Goal: Obtain resource: Download file/media

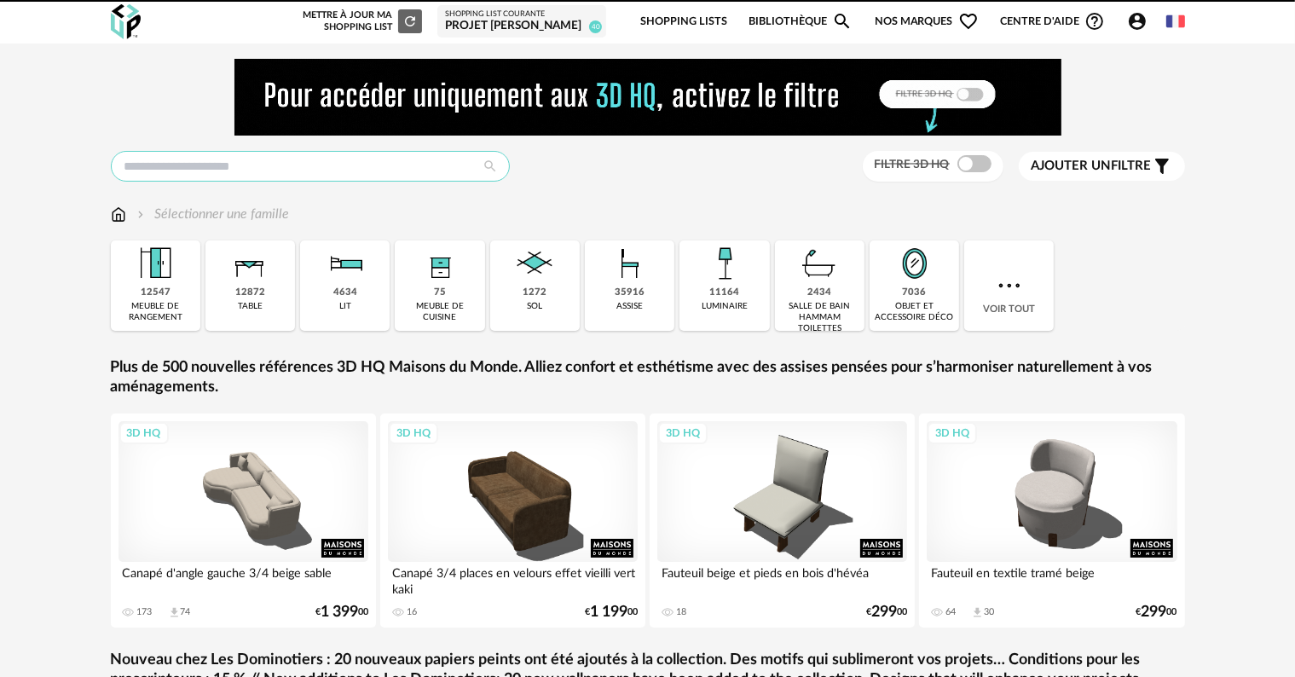
click at [286, 167] on input "text" at bounding box center [310, 166] width 399 height 31
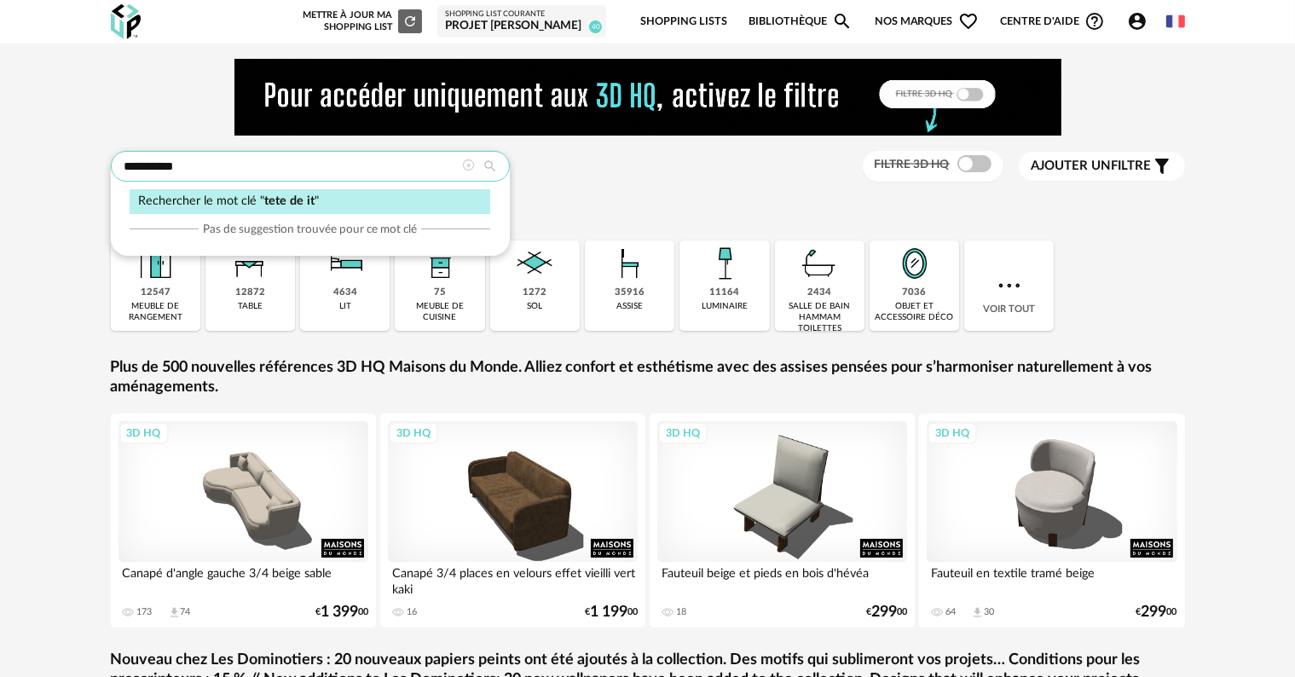
type input "**********"
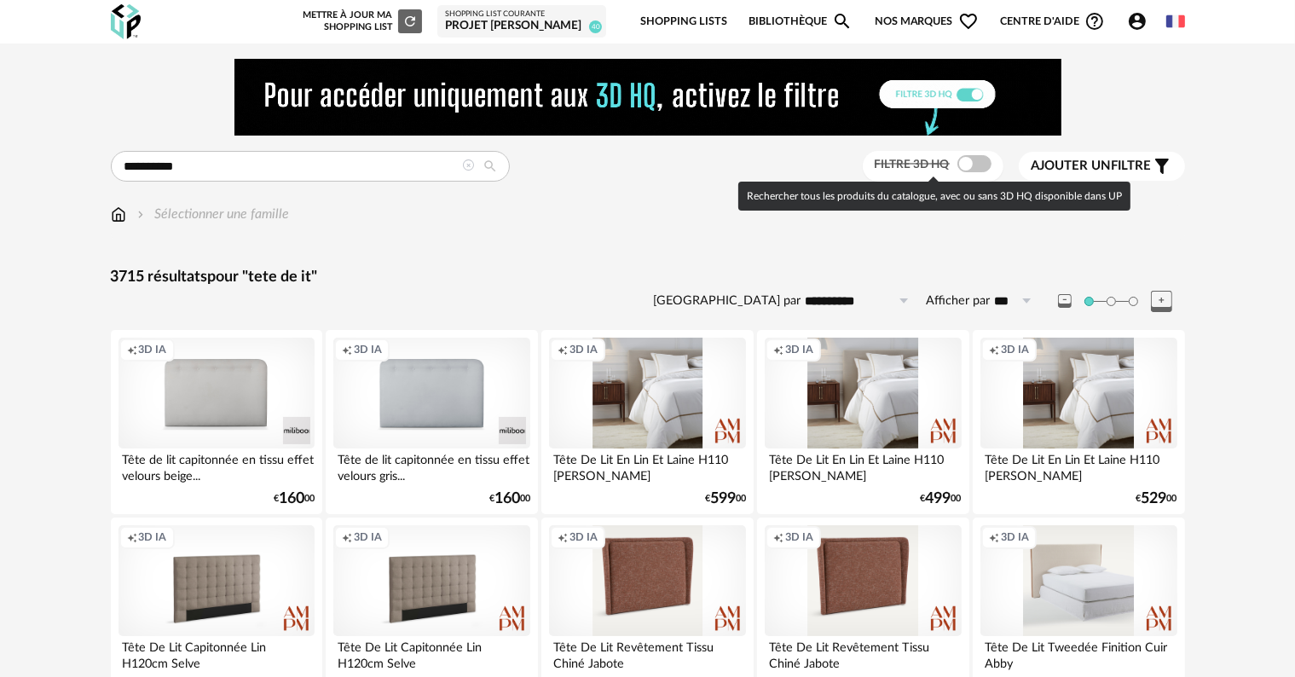
click at [977, 165] on span at bounding box center [974, 163] width 34 height 17
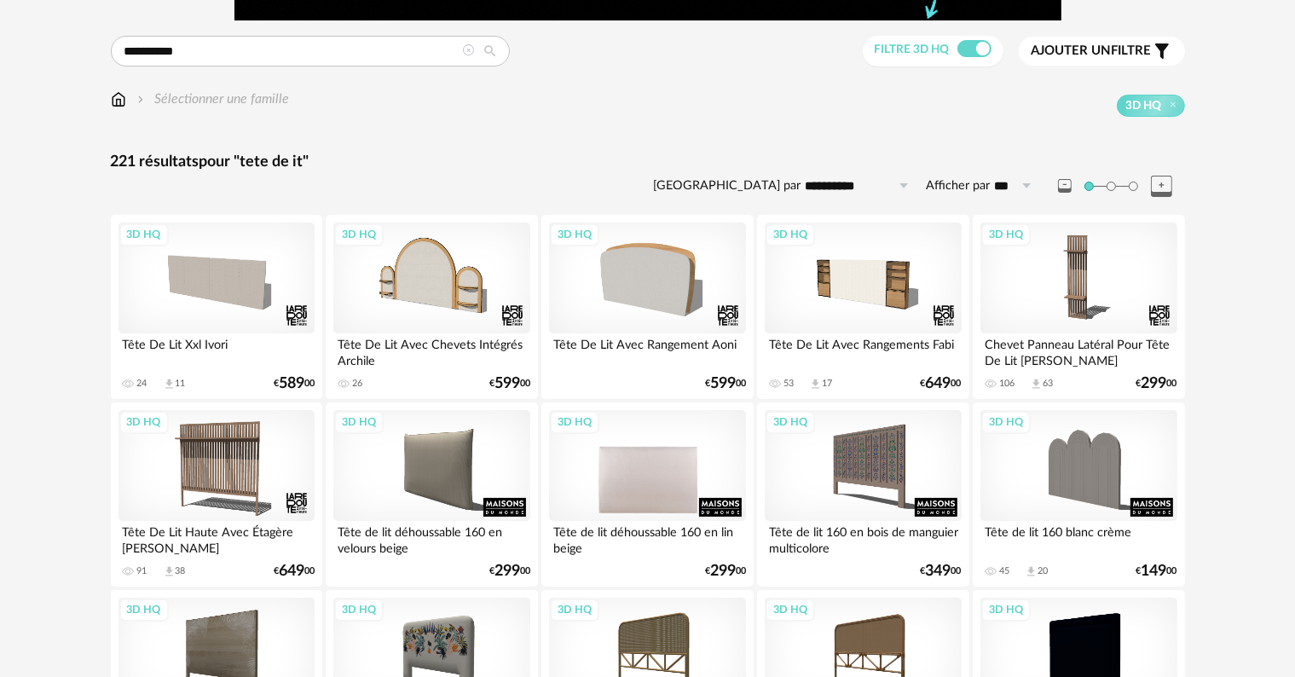
scroll to position [170, 0]
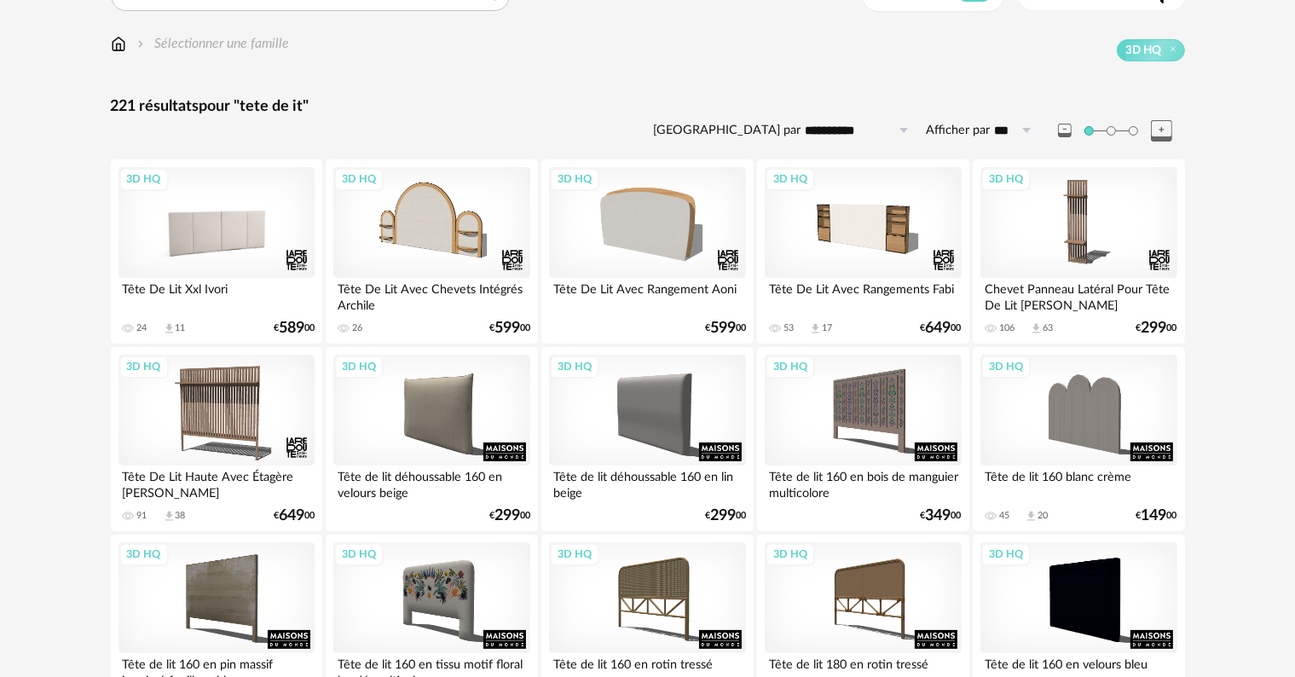
click at [218, 237] on div "3D HQ" at bounding box center [216, 222] width 196 height 111
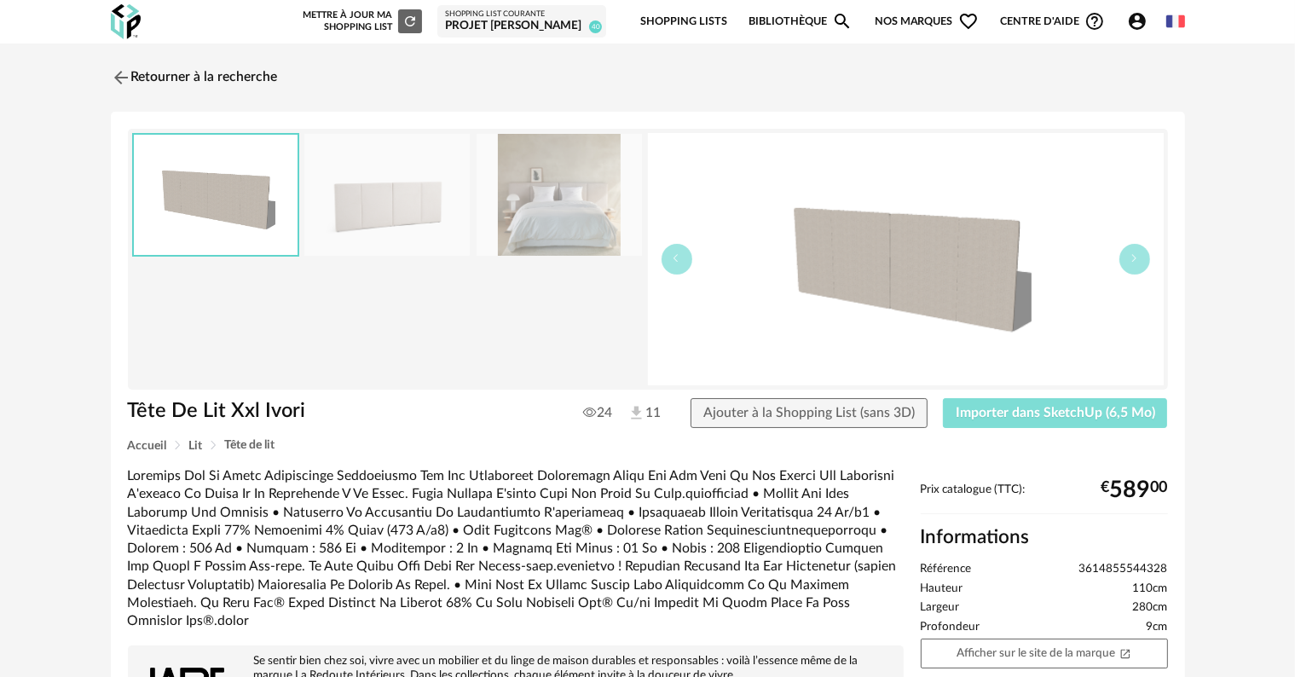
click at [1081, 413] on span "Importer dans SketchUp (6,5 Mo)" at bounding box center [1055, 413] width 199 height 14
click at [203, 78] on link "Retourner à la recherche" at bounding box center [190, 78] width 167 height 38
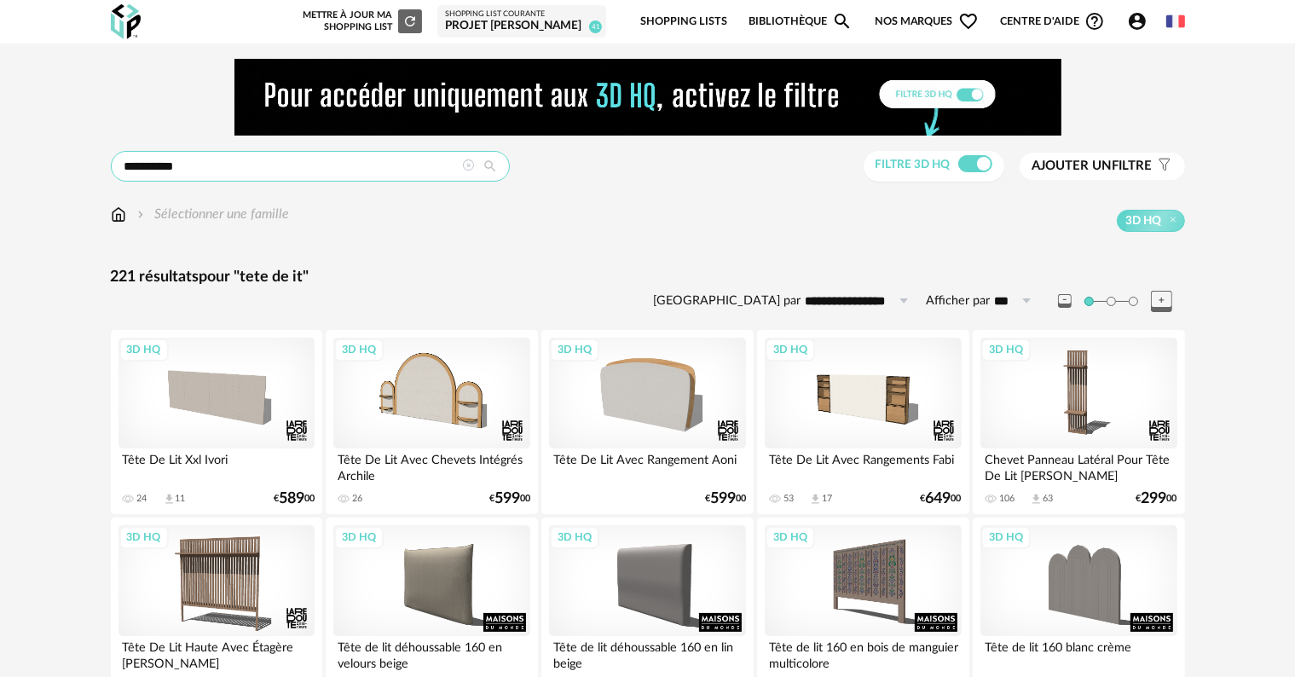
click at [338, 167] on input "**********" at bounding box center [310, 166] width 399 height 31
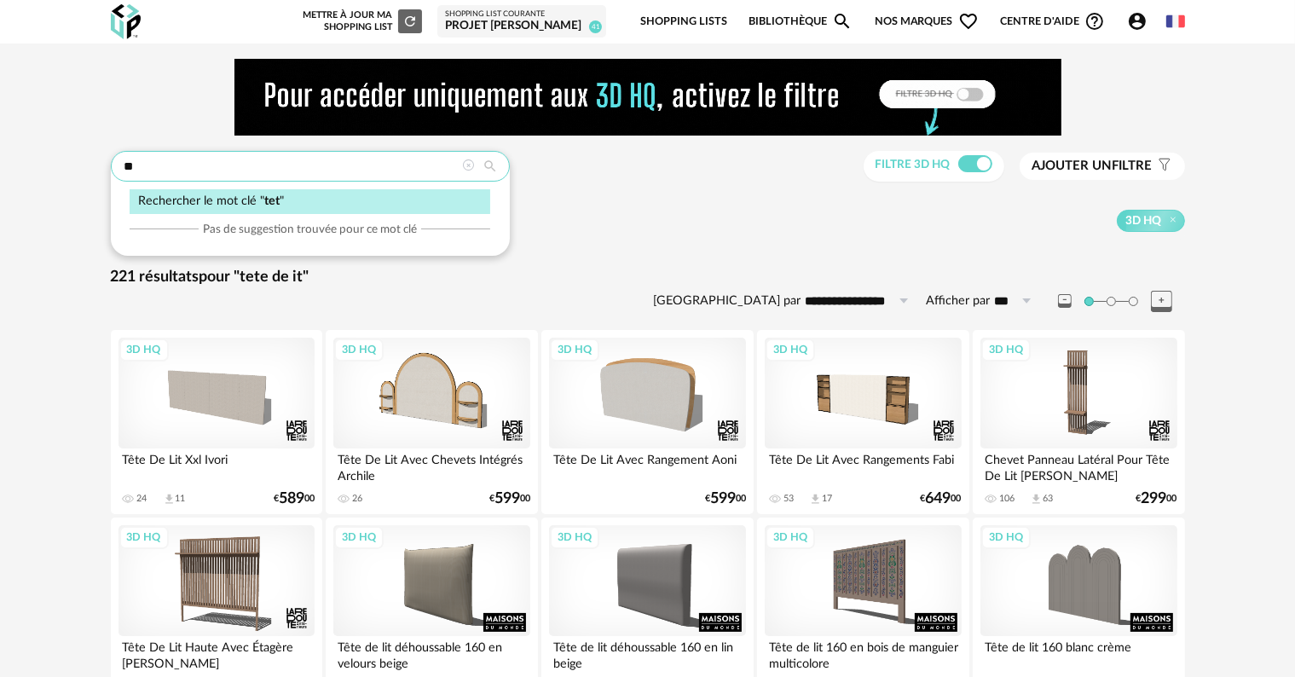
type input "*"
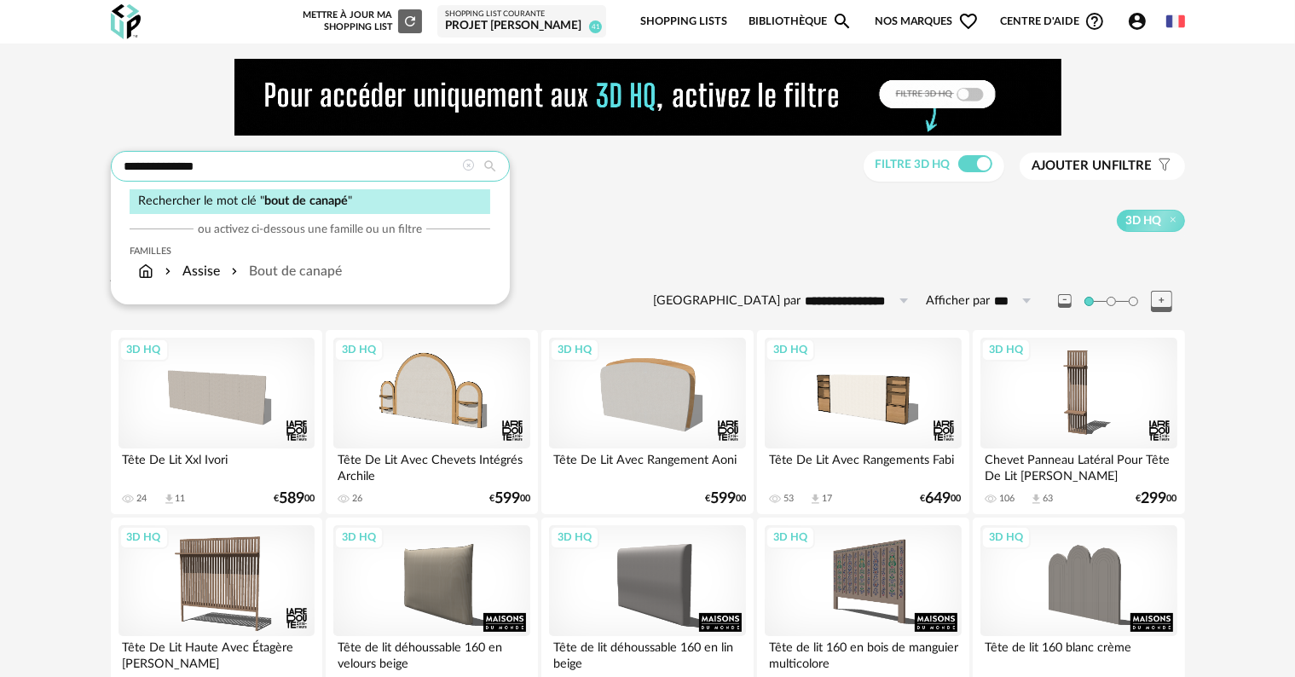
type input "**********"
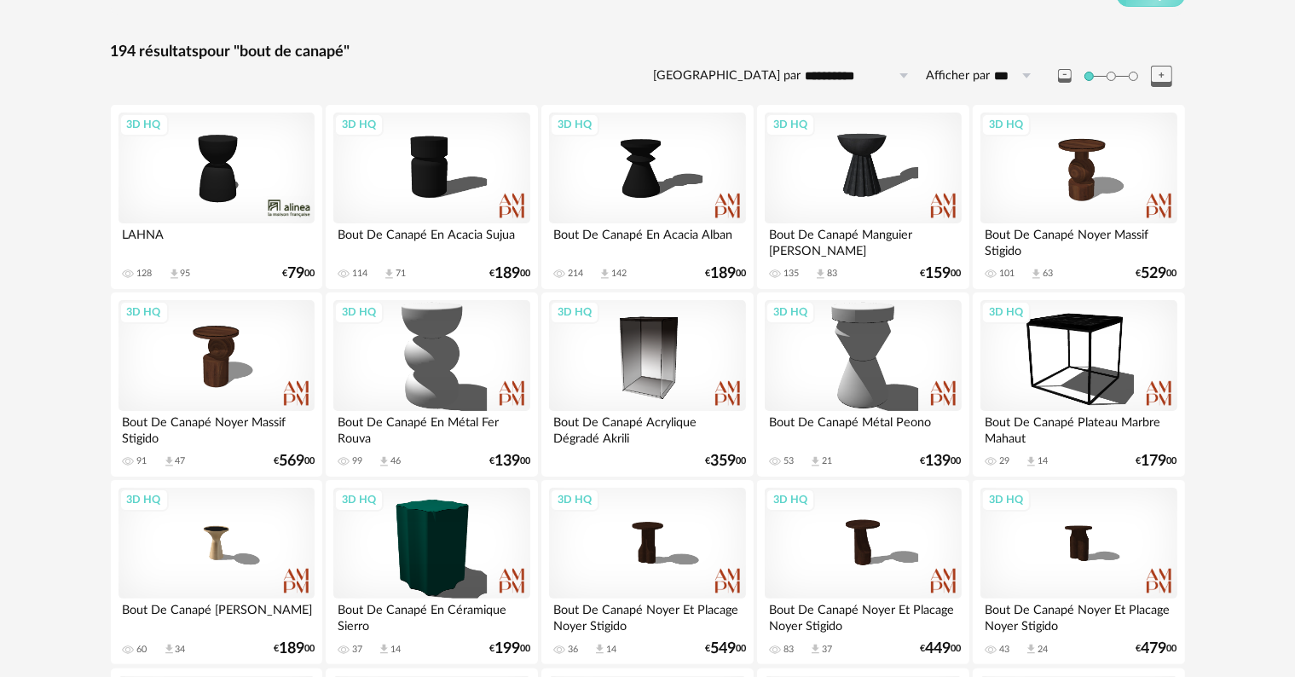
scroll to position [192, 0]
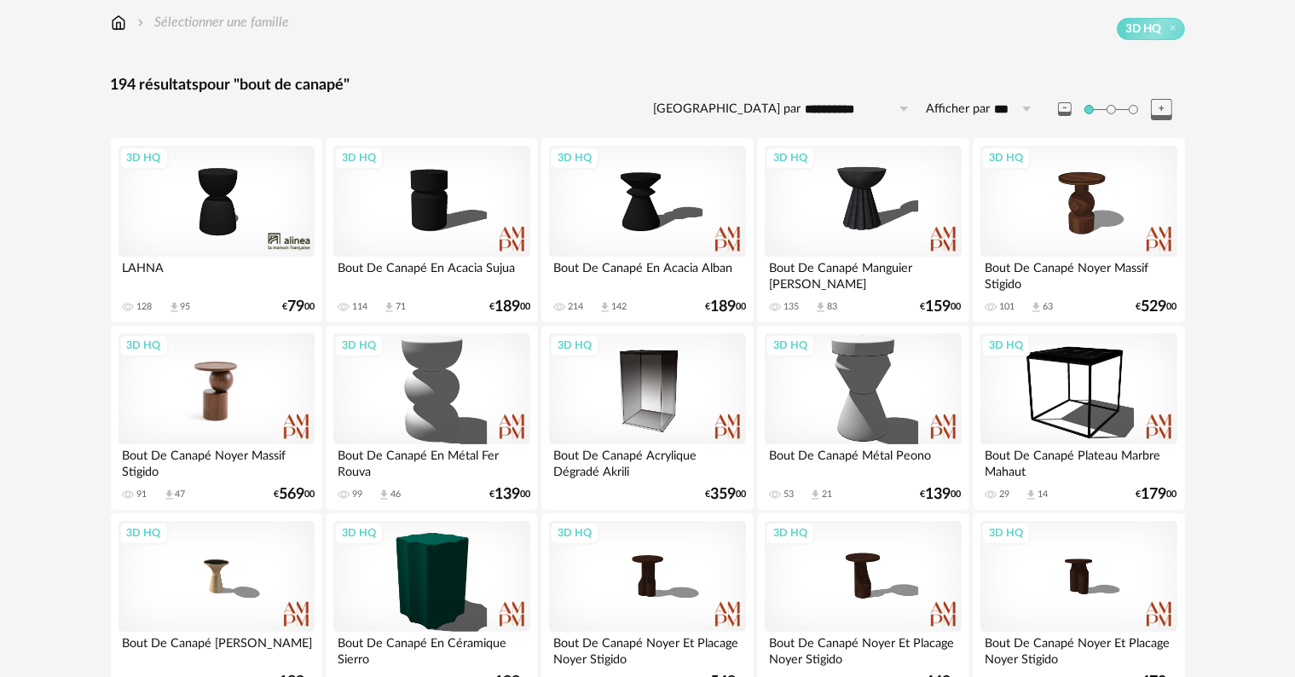
click at [220, 390] on div "3D HQ" at bounding box center [216, 388] width 196 height 111
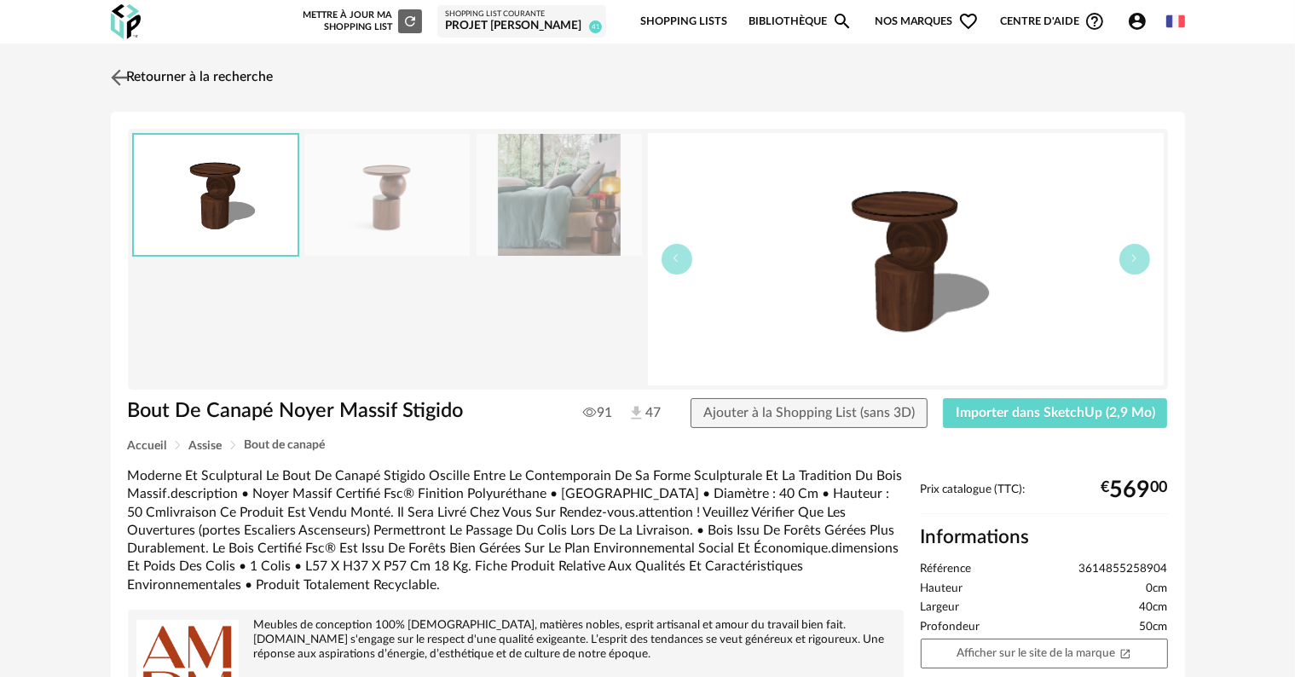
click at [157, 74] on link "Retourner à la recherche" at bounding box center [190, 78] width 167 height 38
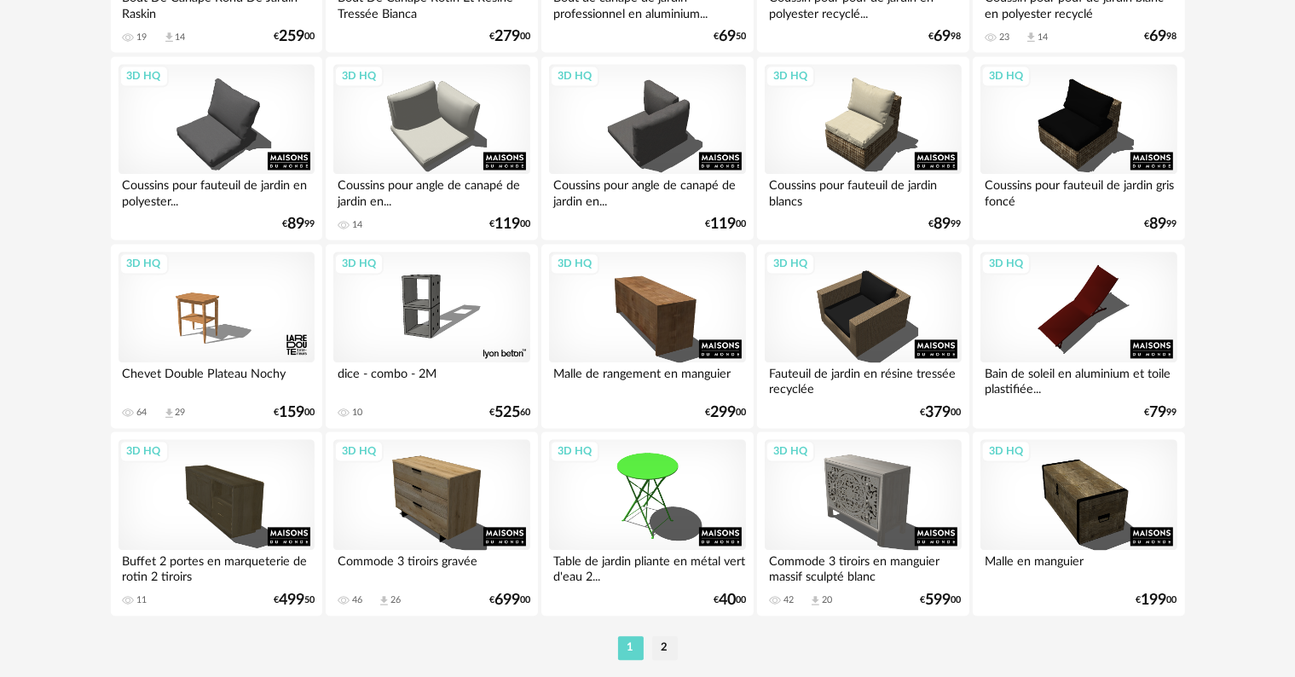
scroll to position [3516, 0]
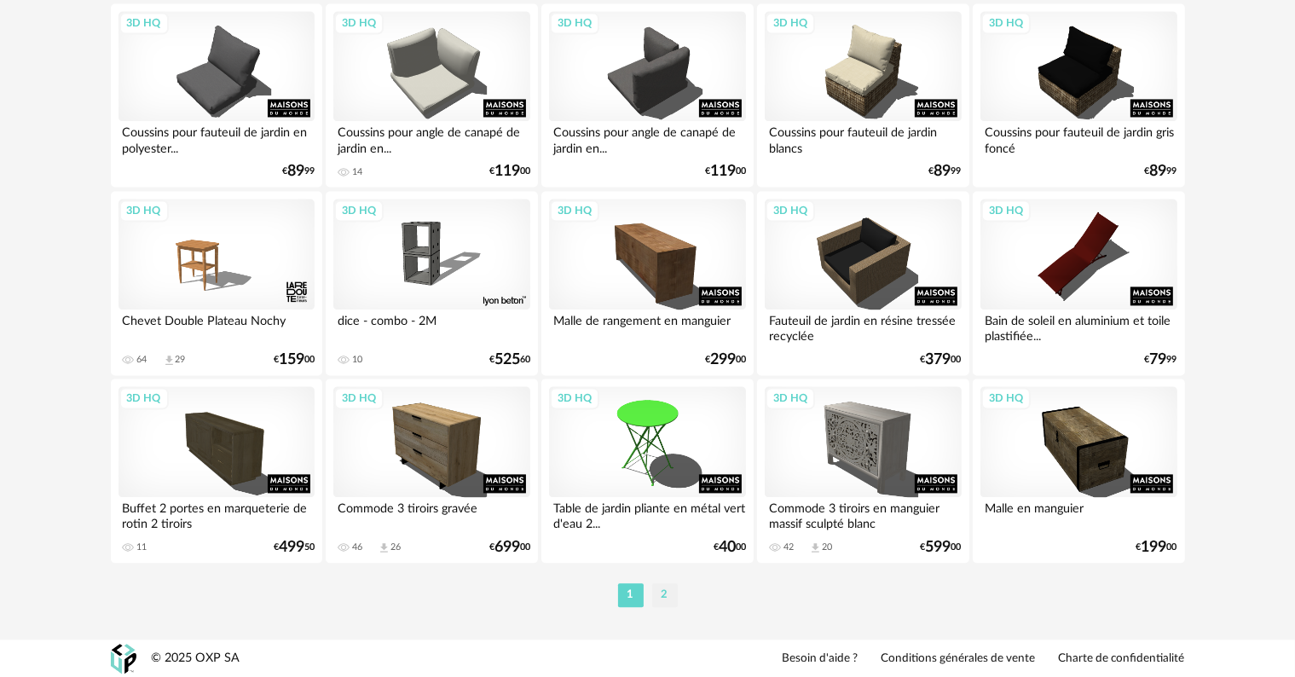
click at [664, 597] on li "2" at bounding box center [665, 595] width 26 height 24
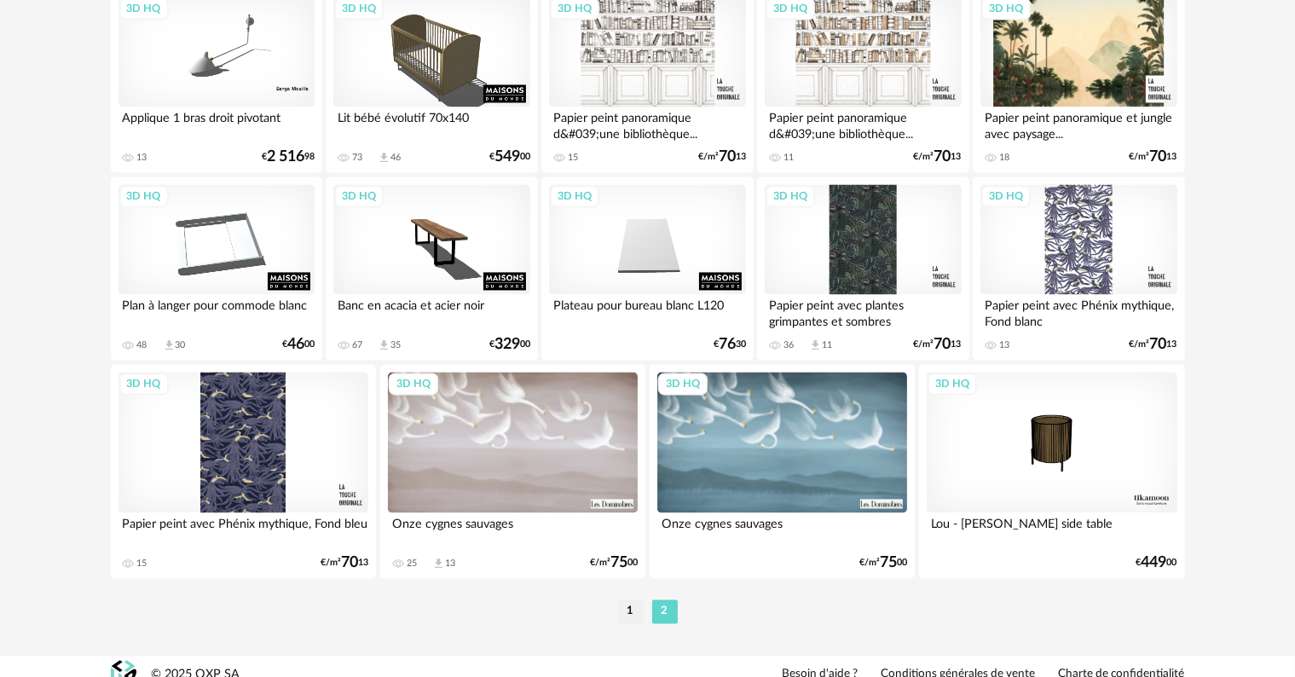
scroll to position [3359, 0]
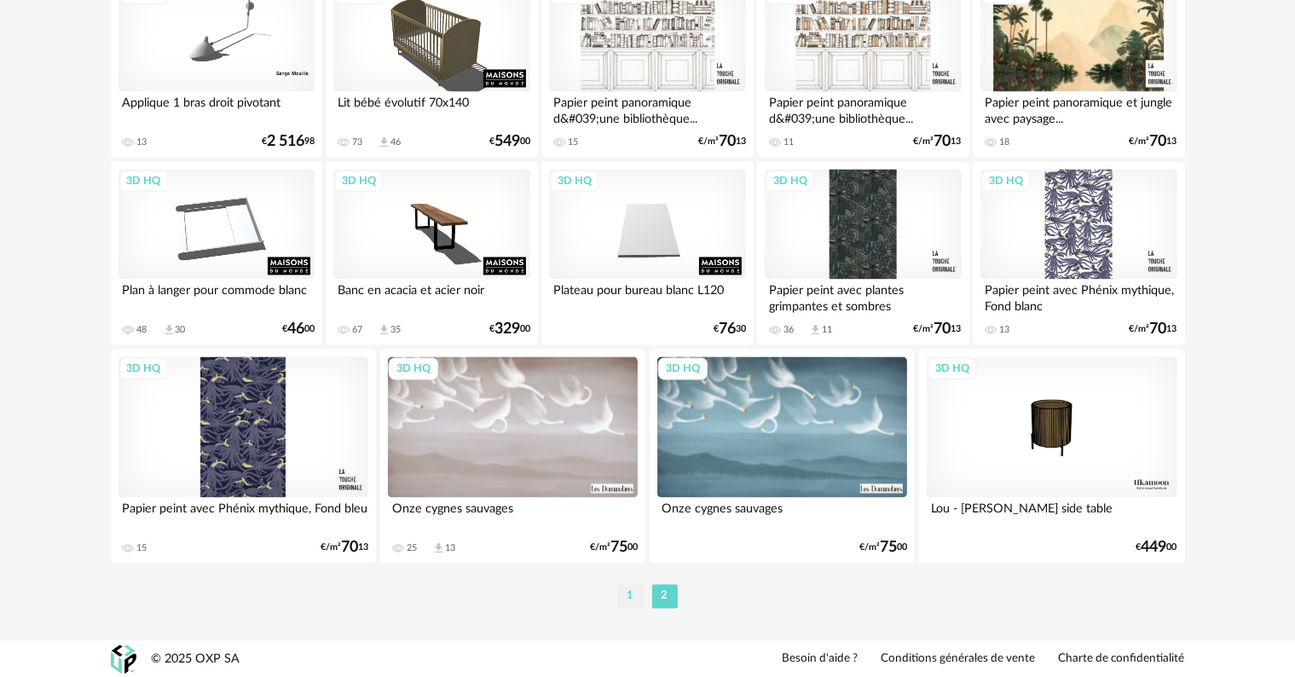
click at [629, 596] on li "1" at bounding box center [631, 596] width 26 height 24
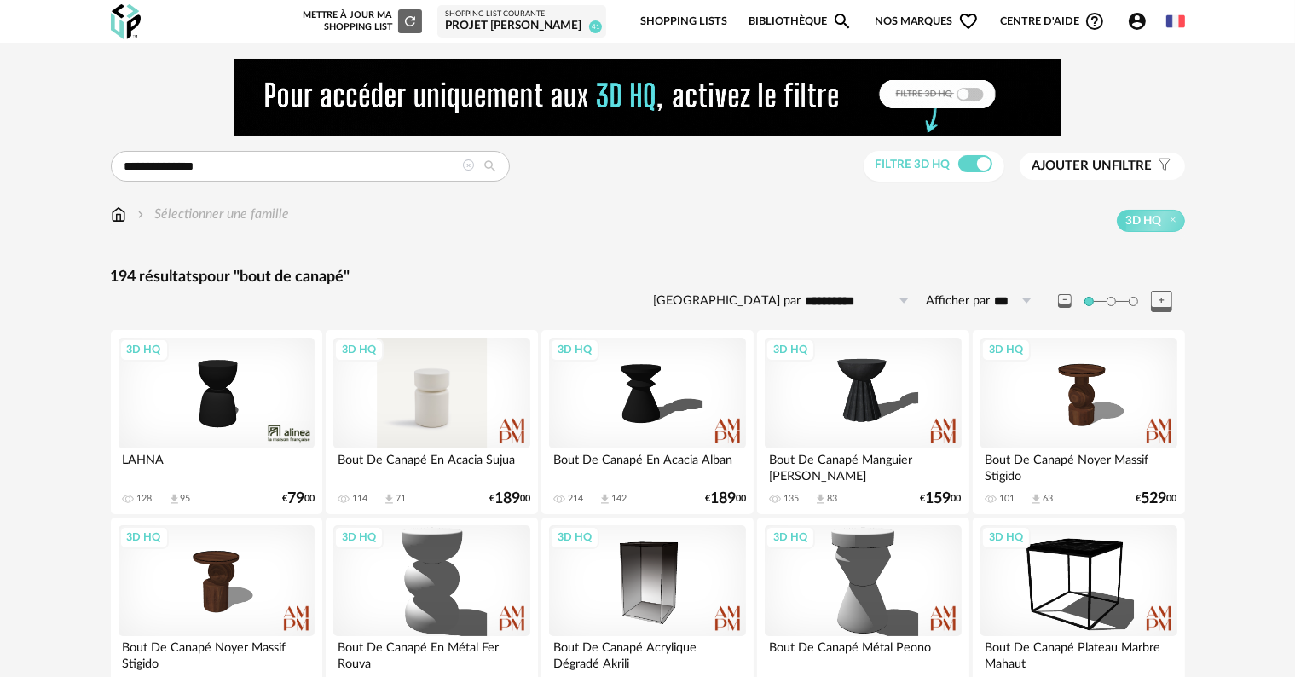
click at [432, 413] on div "3D HQ" at bounding box center [431, 393] width 196 height 111
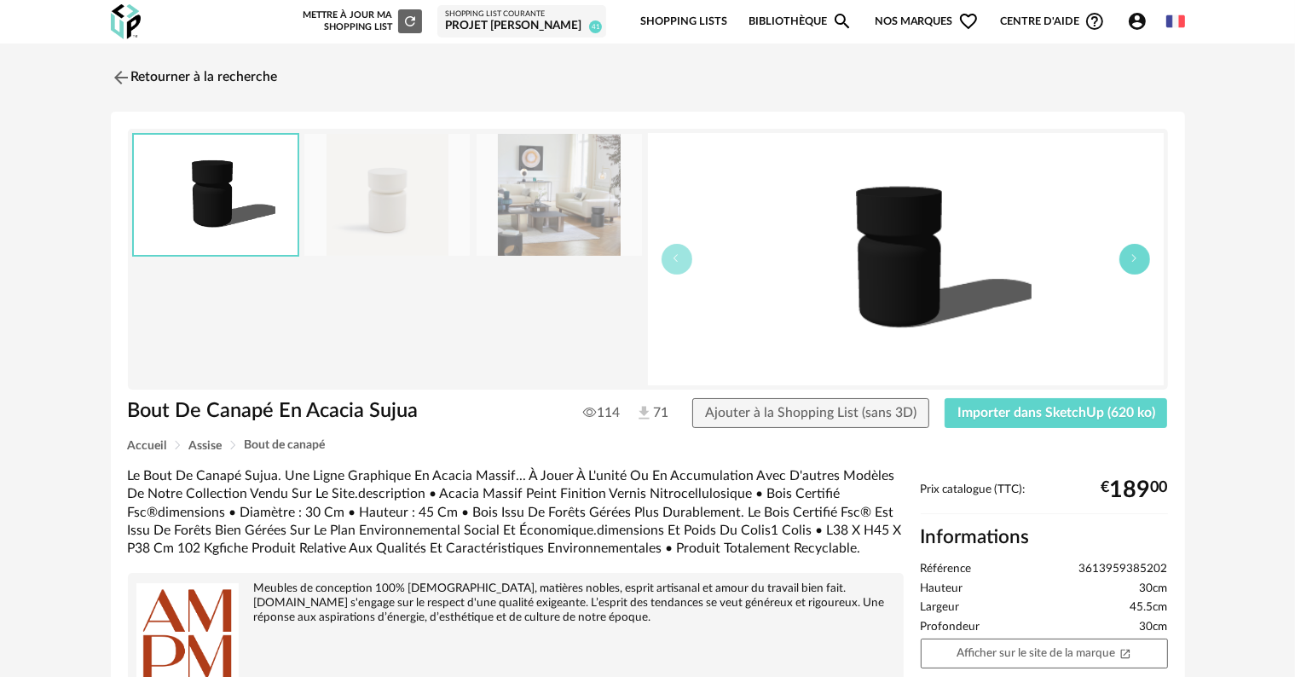
click at [1135, 255] on icon "button" at bounding box center [1134, 258] width 10 height 10
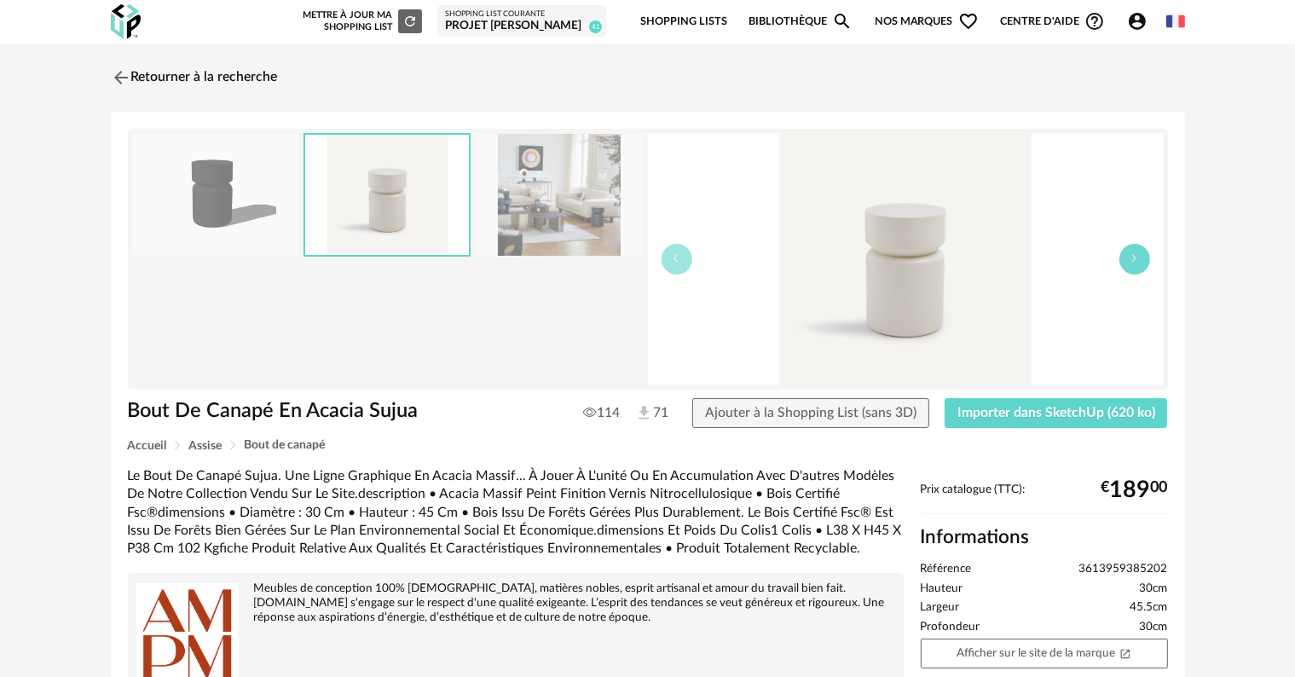
click at [1135, 255] on icon "button" at bounding box center [1134, 258] width 10 height 10
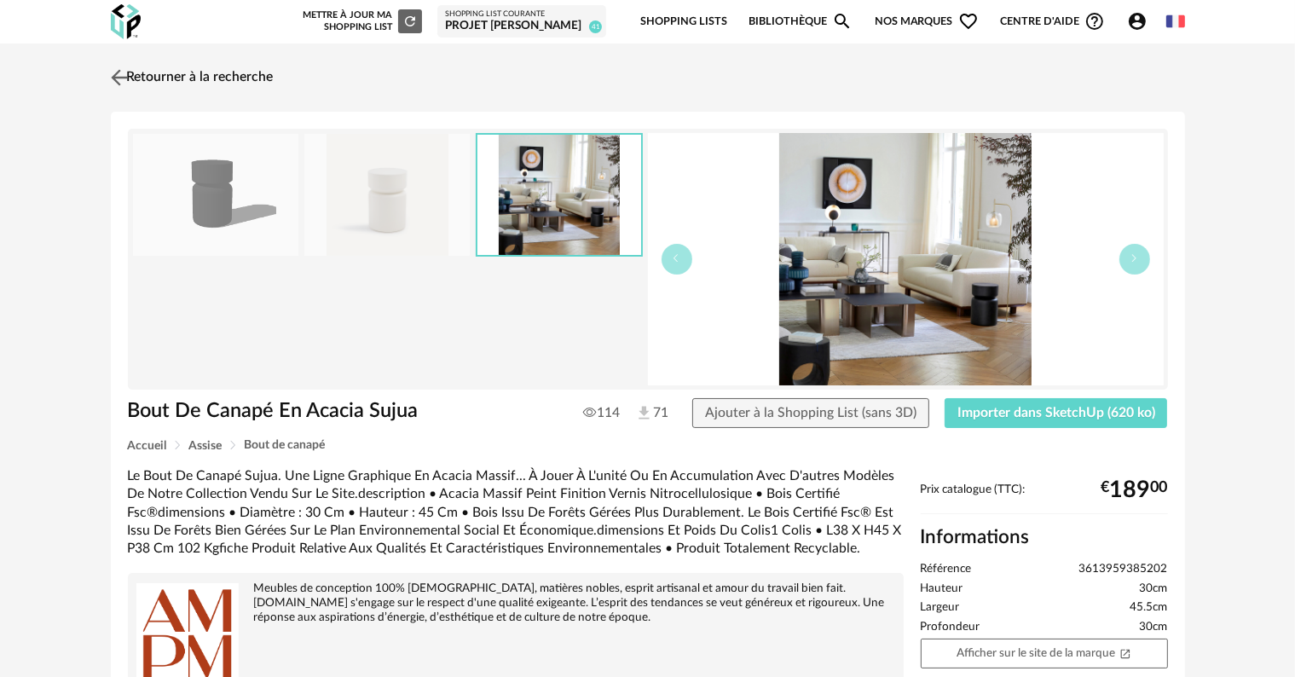
click at [192, 78] on link "Retourner à la recherche" at bounding box center [190, 78] width 167 height 38
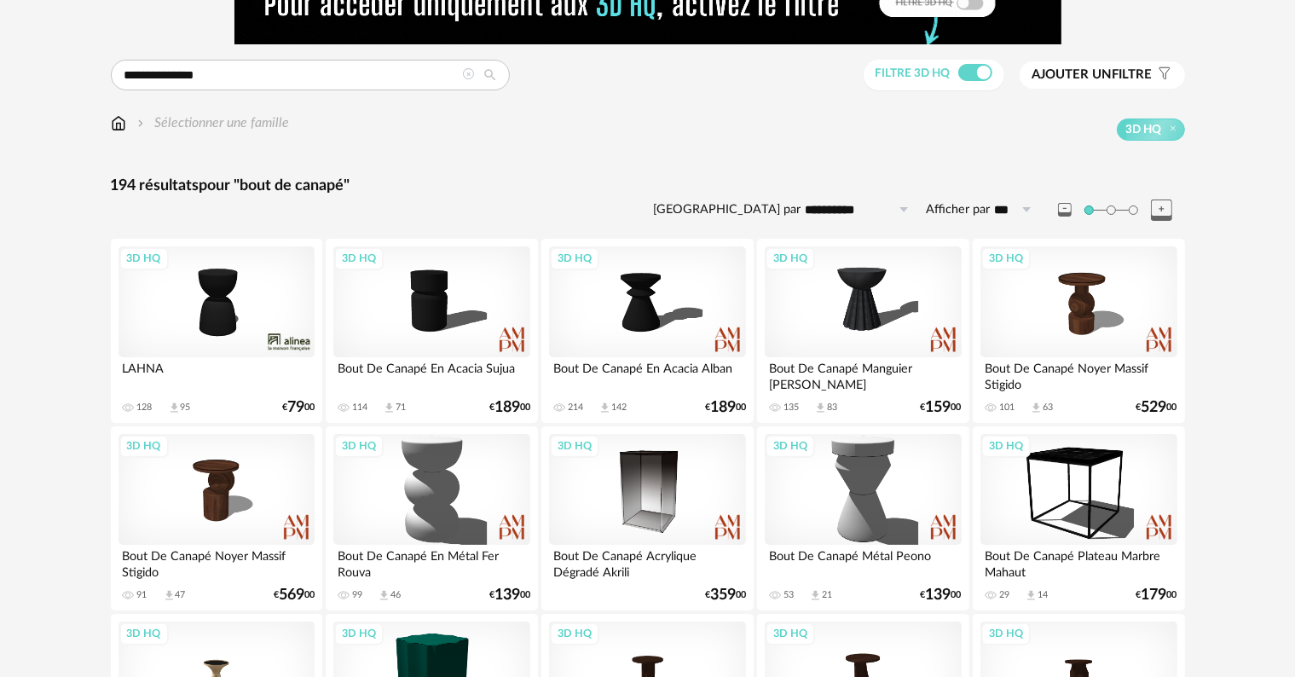
scroll to position [170, 0]
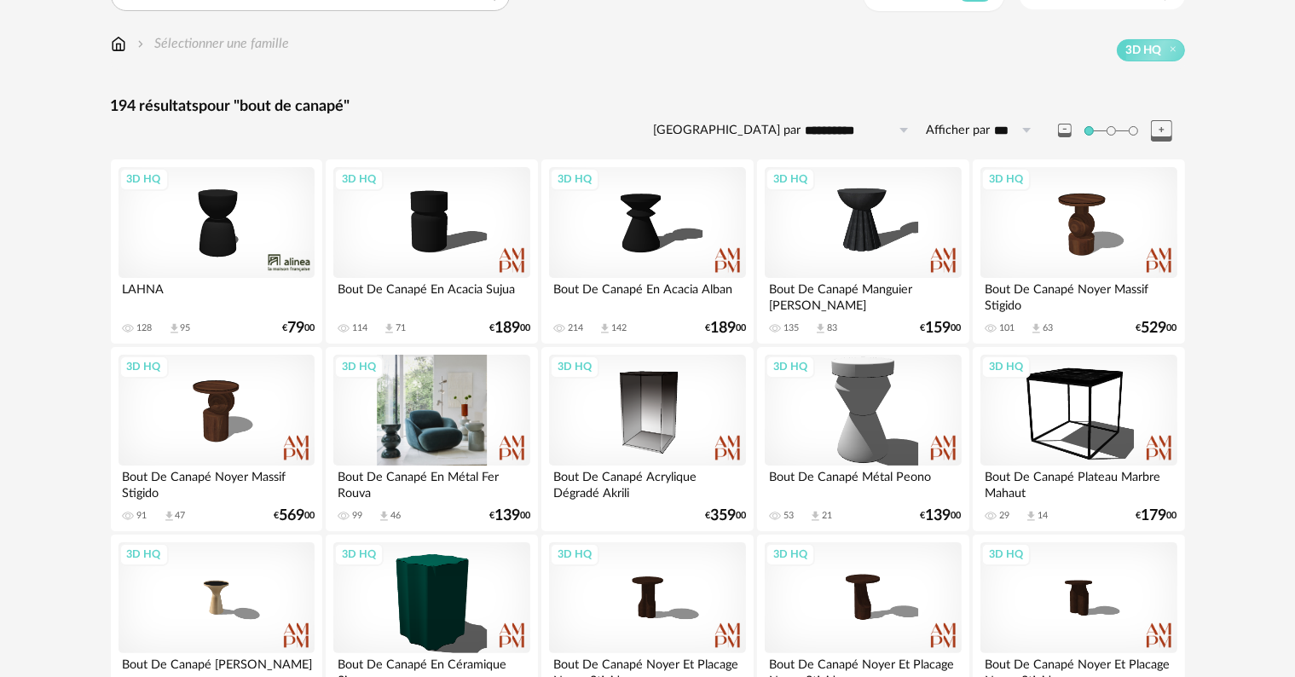
click at [447, 457] on div "3D HQ" at bounding box center [431, 410] width 196 height 111
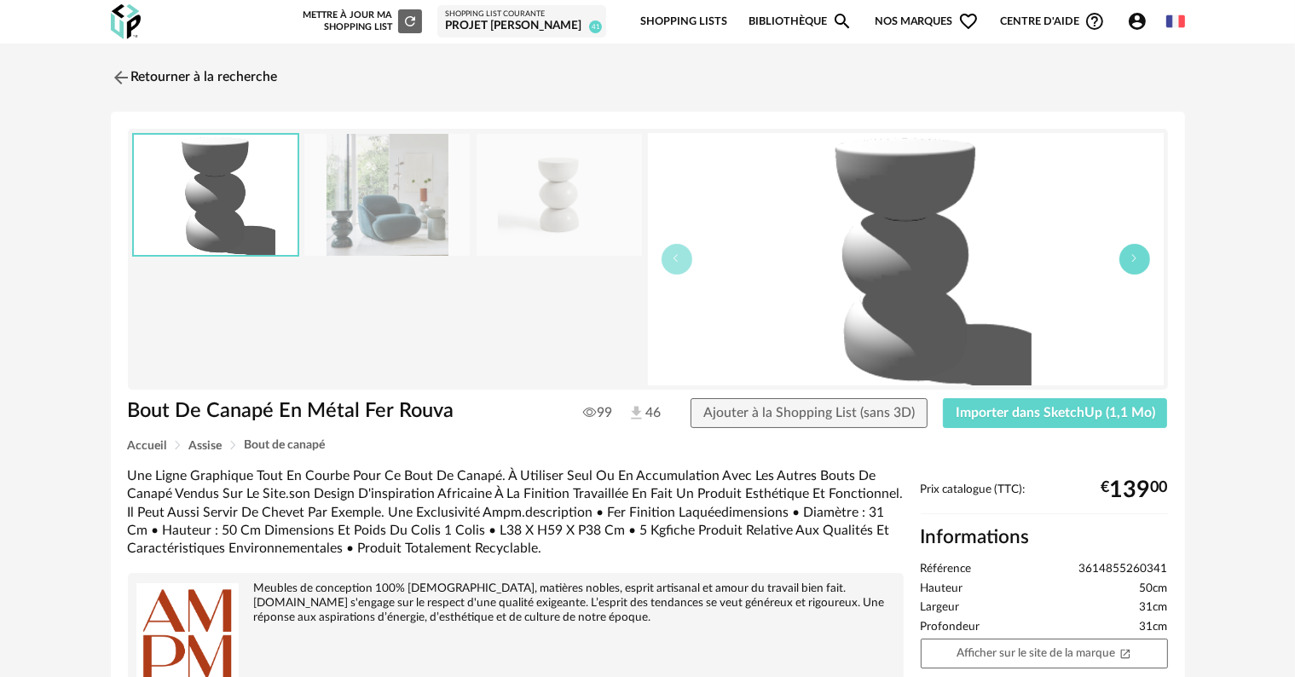
click at [1130, 257] on icon "button" at bounding box center [1134, 258] width 10 height 10
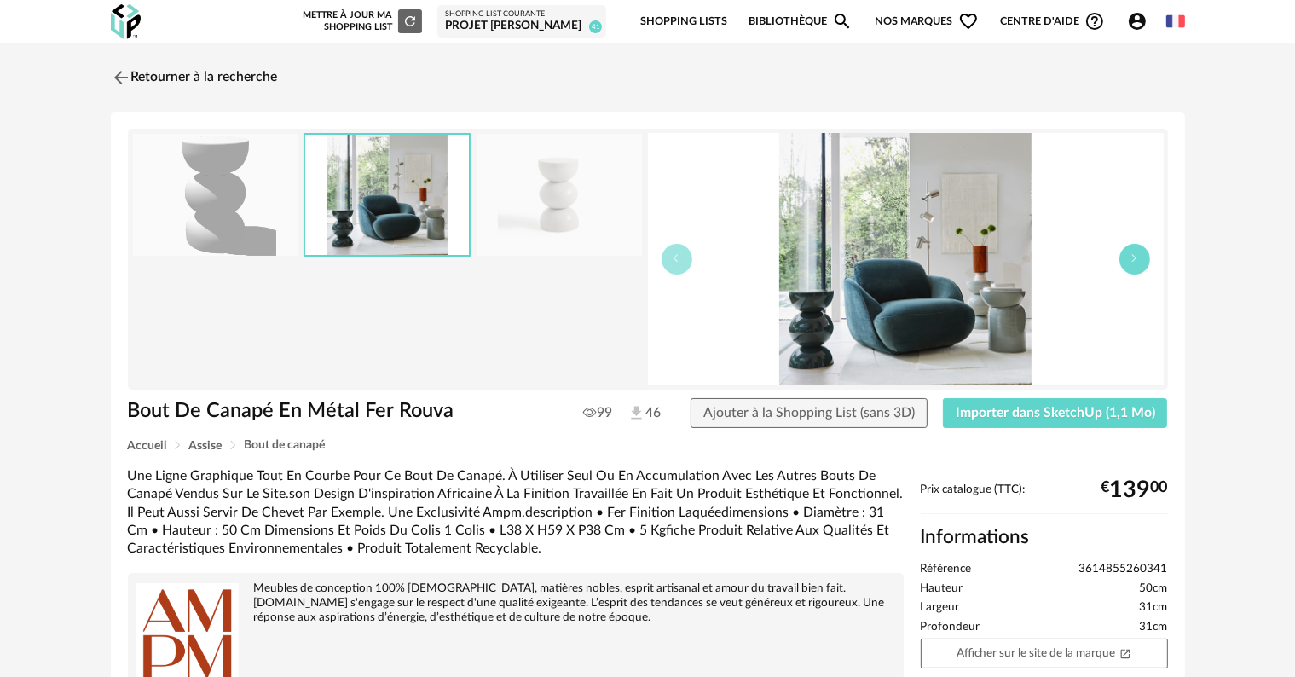
click at [1130, 257] on icon "button" at bounding box center [1134, 258] width 10 height 10
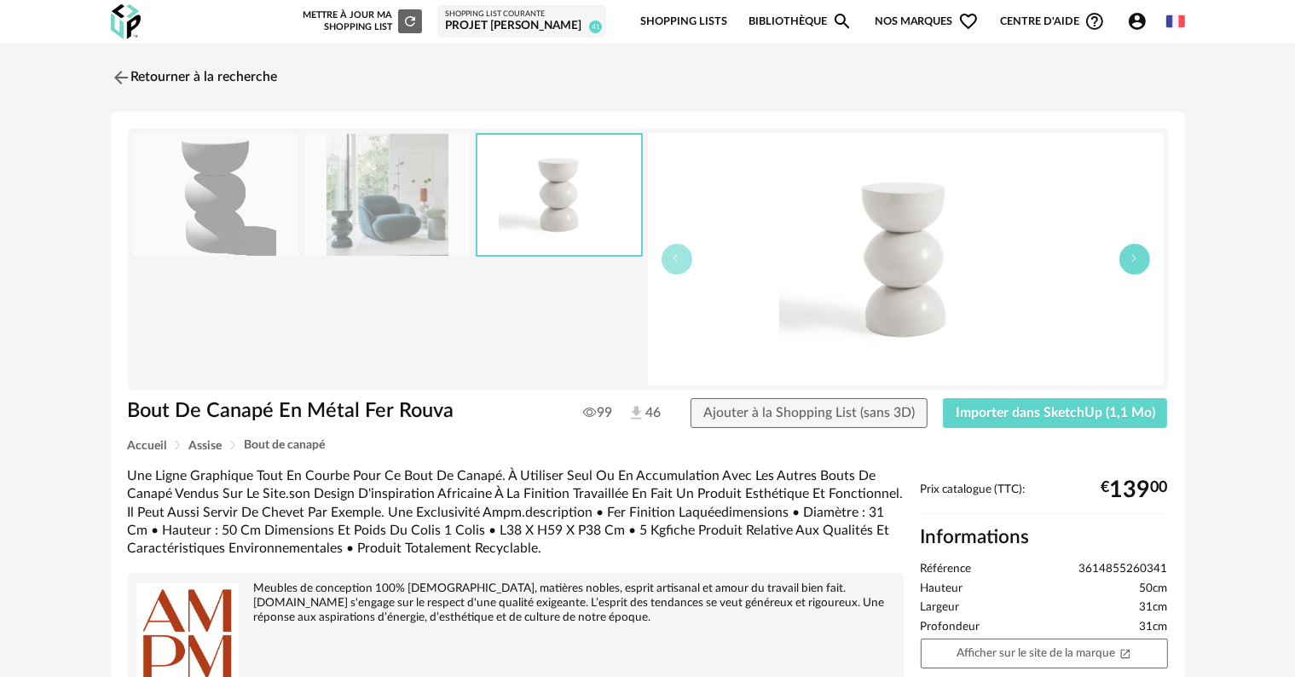
click at [1130, 257] on icon "button" at bounding box center [1134, 258] width 10 height 10
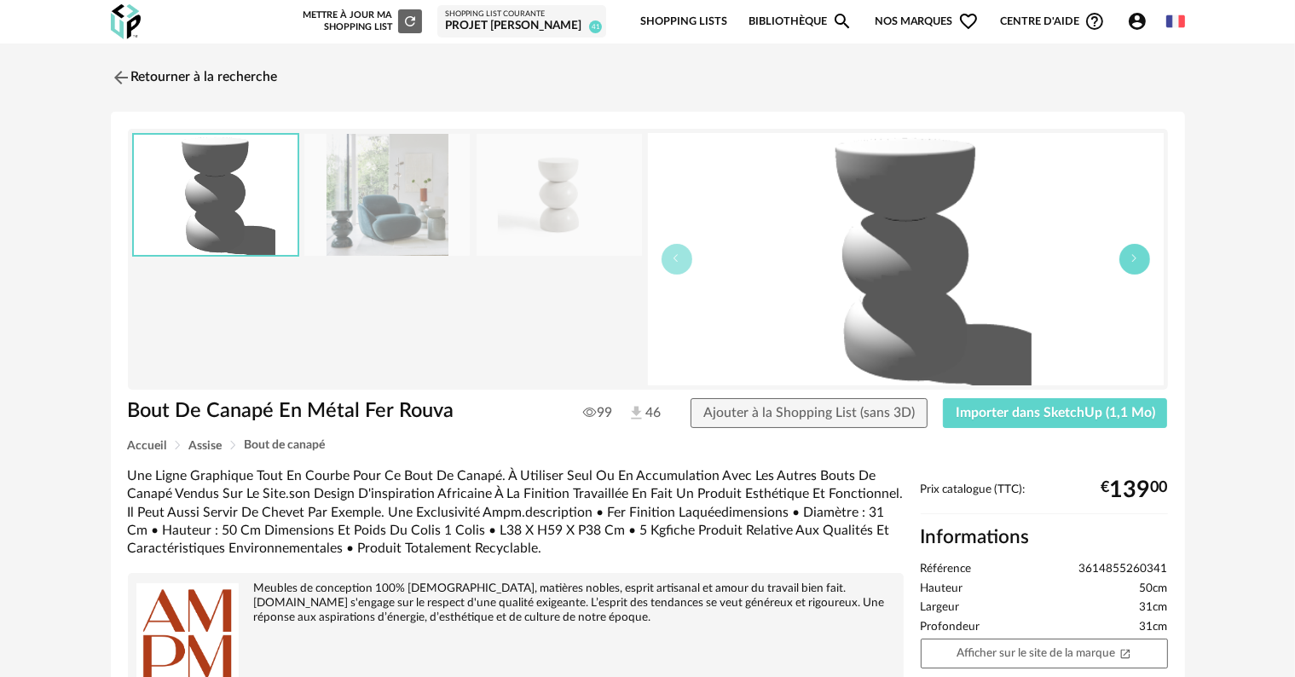
click at [1130, 257] on icon "button" at bounding box center [1134, 258] width 10 height 10
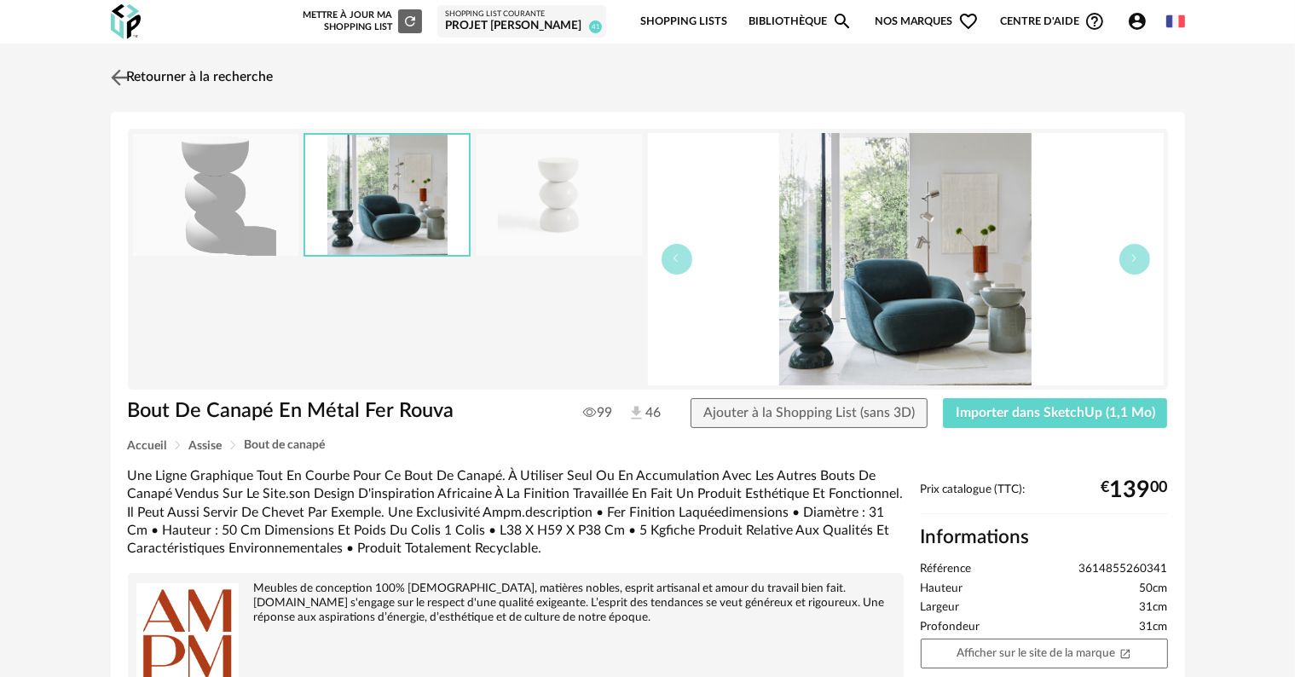
click at [194, 79] on link "Retourner à la recherche" at bounding box center [190, 78] width 167 height 38
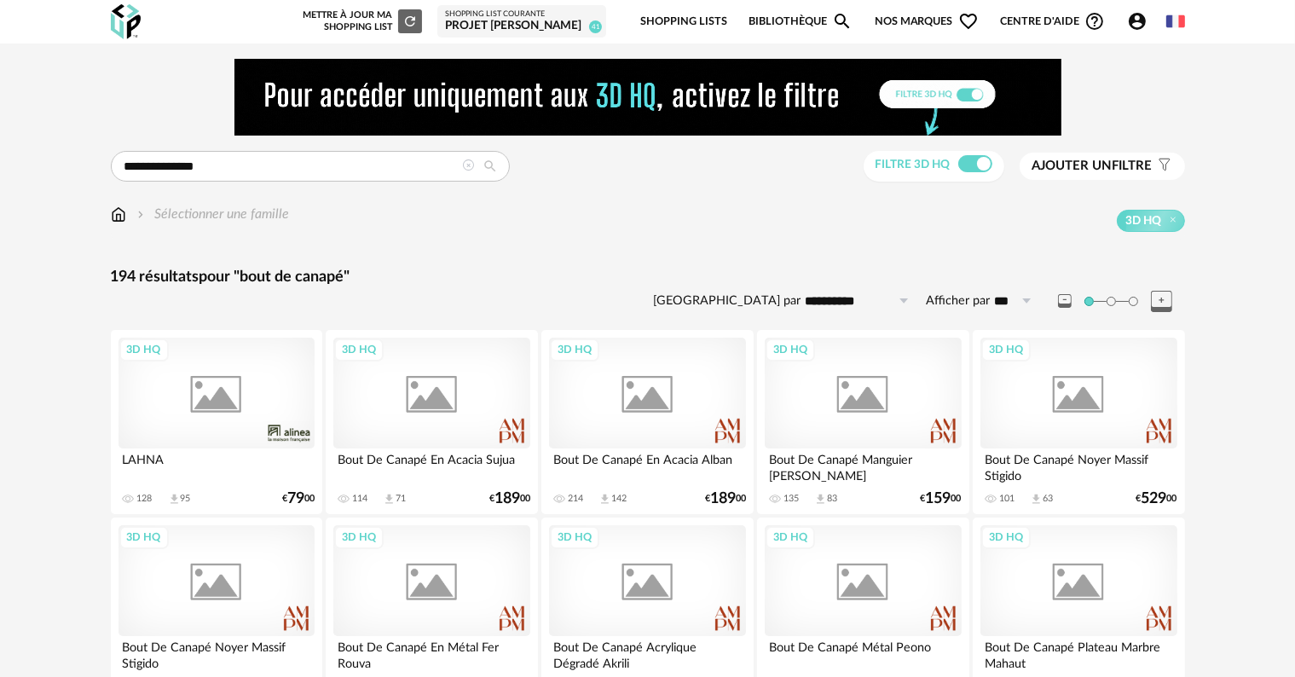
scroll to position [170, 0]
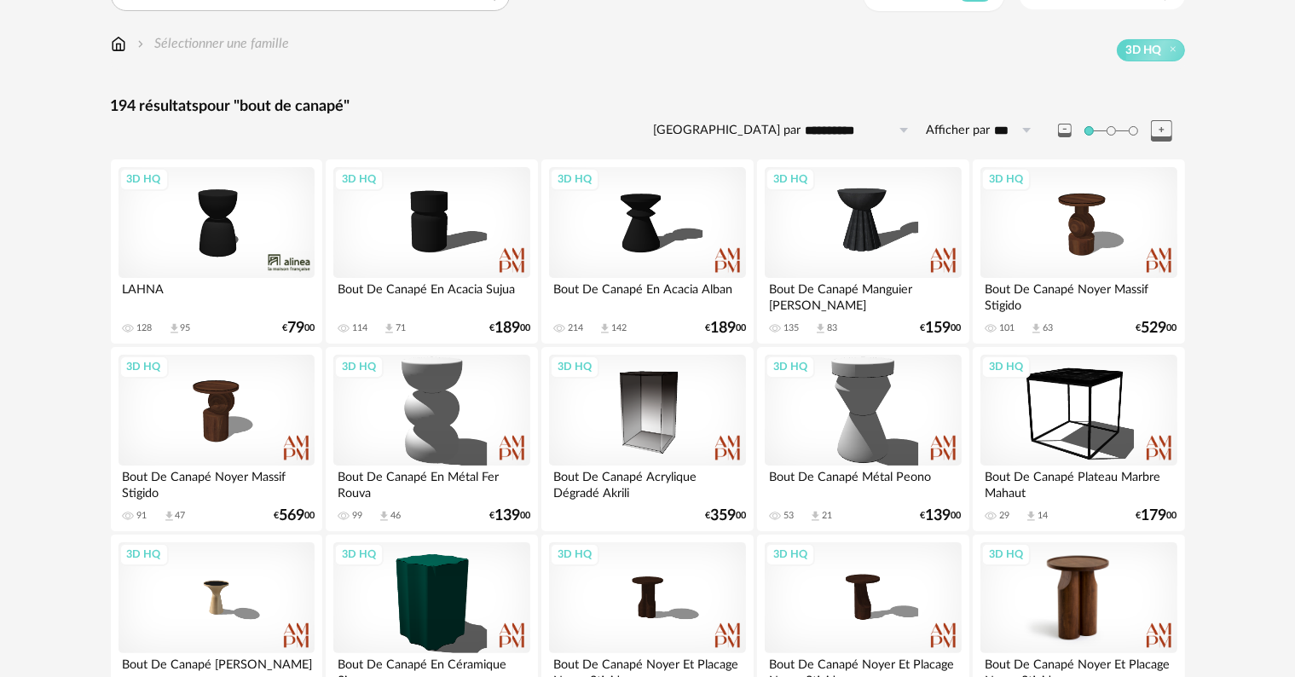
click at [1072, 589] on div "3D HQ" at bounding box center [1078, 597] width 196 height 111
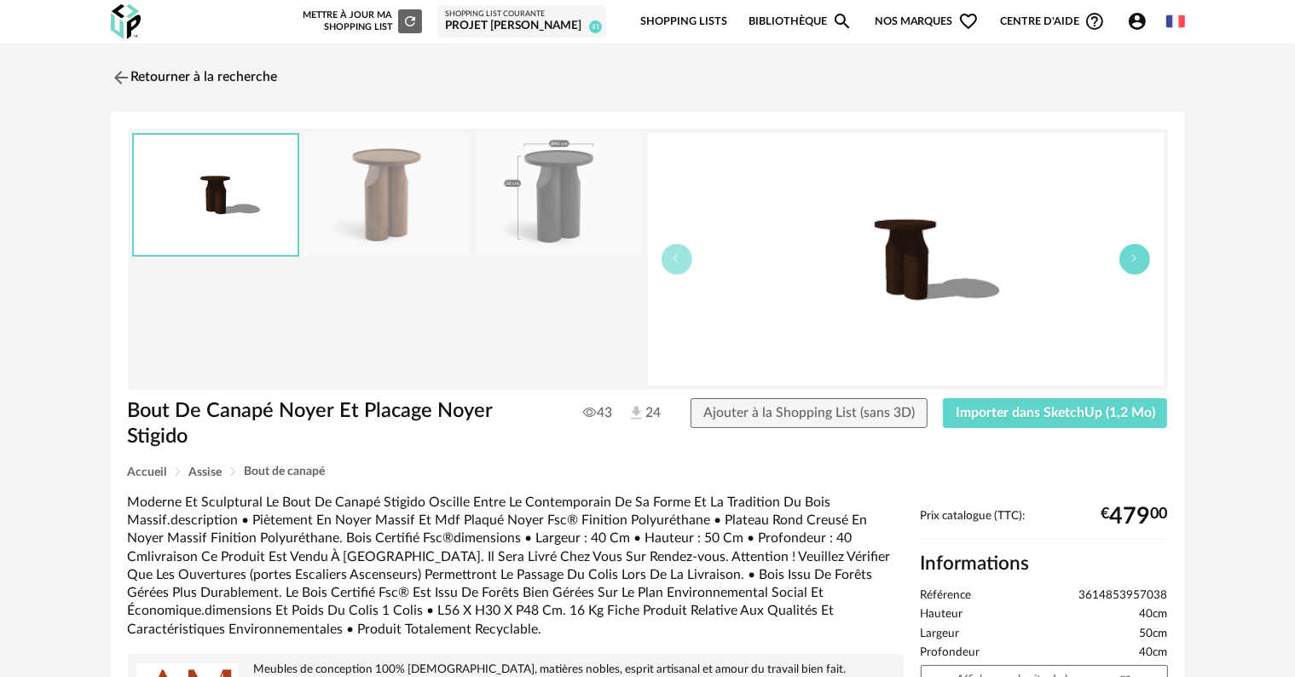
click at [1129, 257] on icon "button" at bounding box center [1134, 258] width 10 height 10
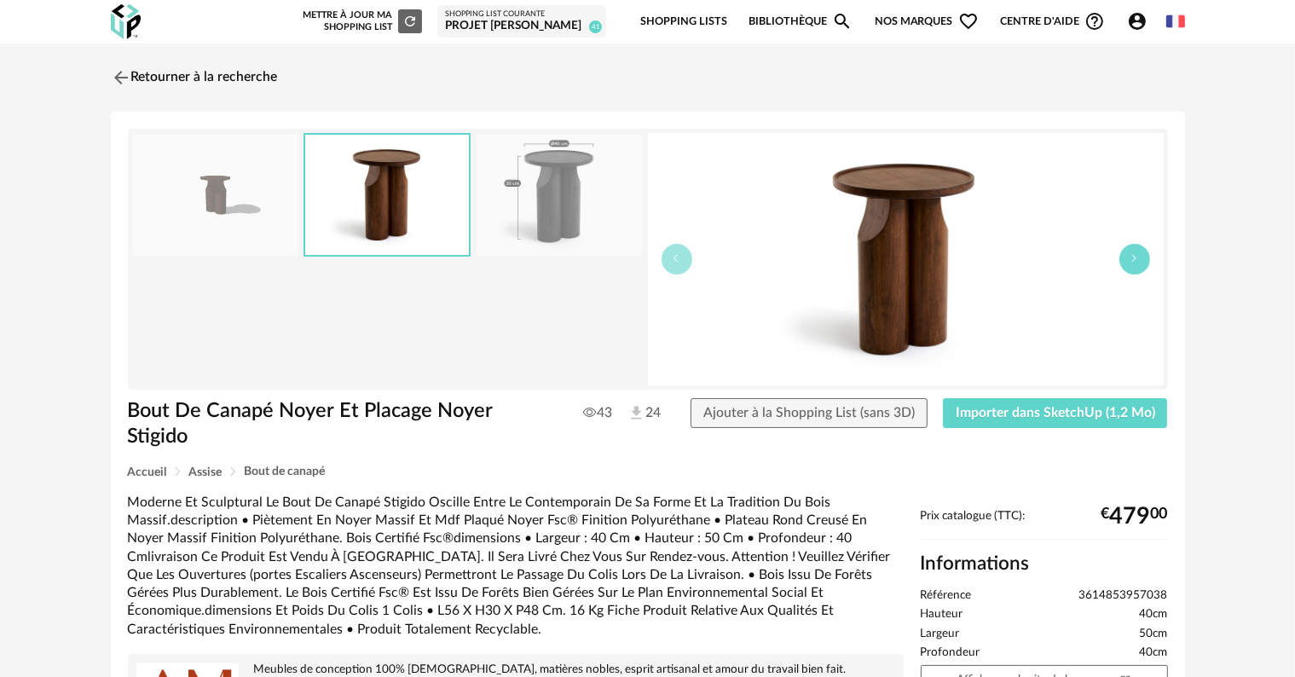
click at [1129, 257] on icon "button" at bounding box center [1134, 258] width 10 height 10
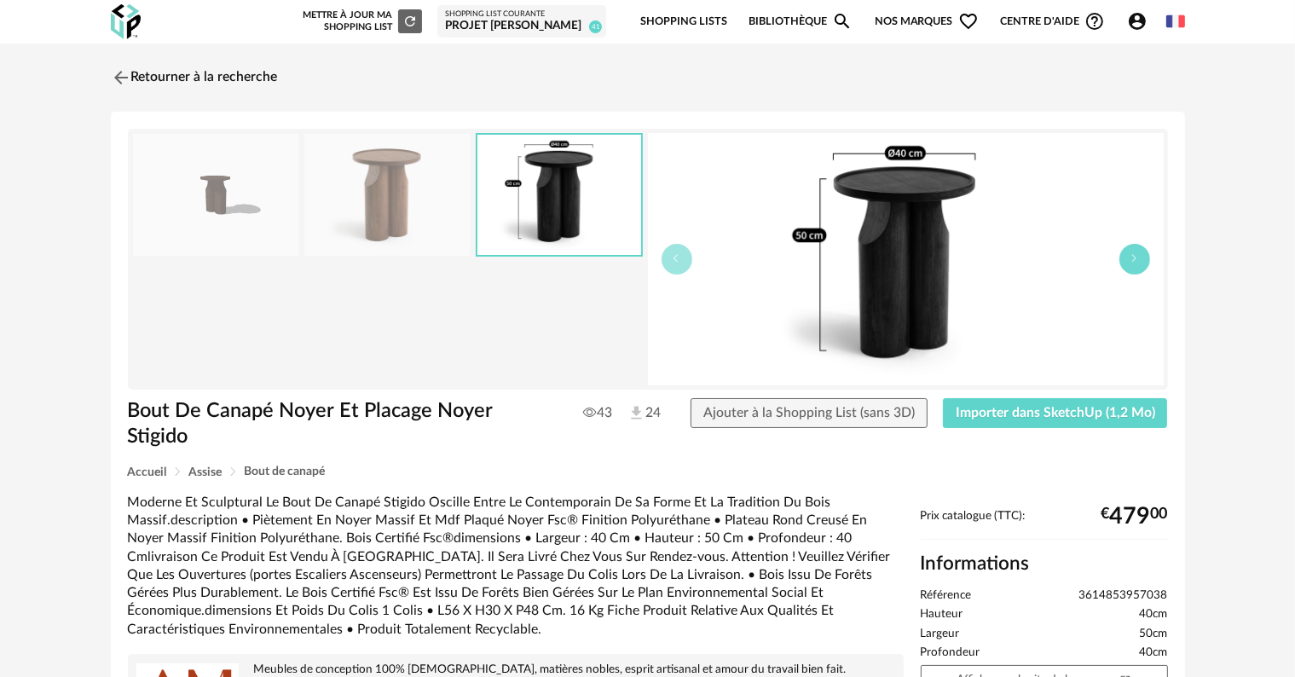
click at [1129, 257] on icon "button" at bounding box center [1134, 258] width 10 height 10
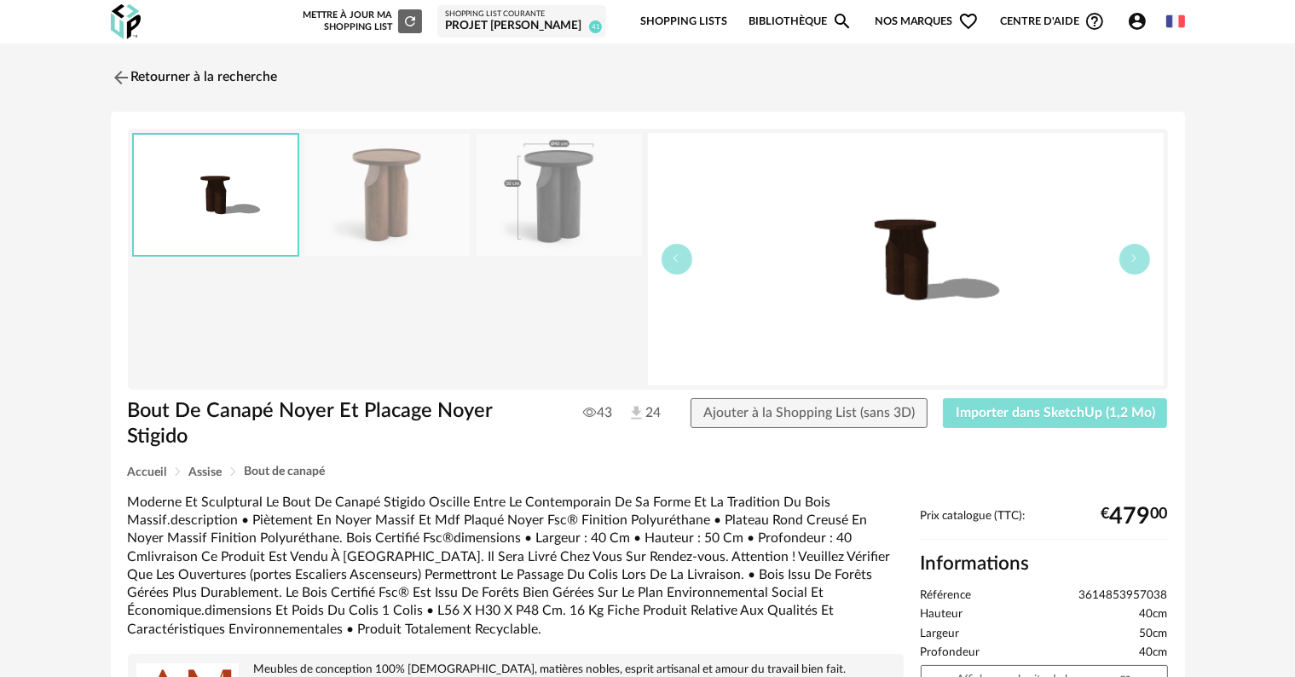
click at [1029, 421] on button "Importer dans SketchUp (1,2 Mo)" at bounding box center [1055, 413] width 225 height 31
click at [1054, 415] on span "Importer dans SketchUp (1,2 Mo)" at bounding box center [1055, 413] width 199 height 14
click at [196, 78] on link "Retourner à la recherche" at bounding box center [190, 78] width 167 height 38
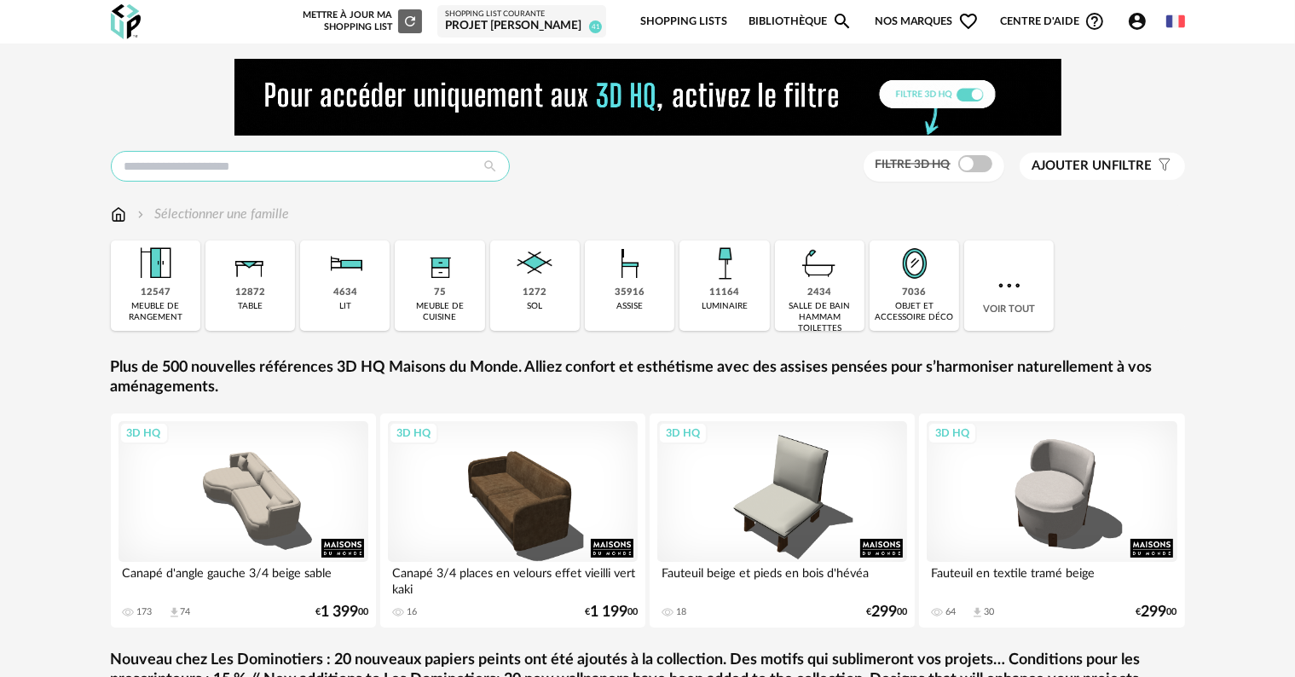
click at [273, 159] on input "text" at bounding box center [310, 166] width 399 height 31
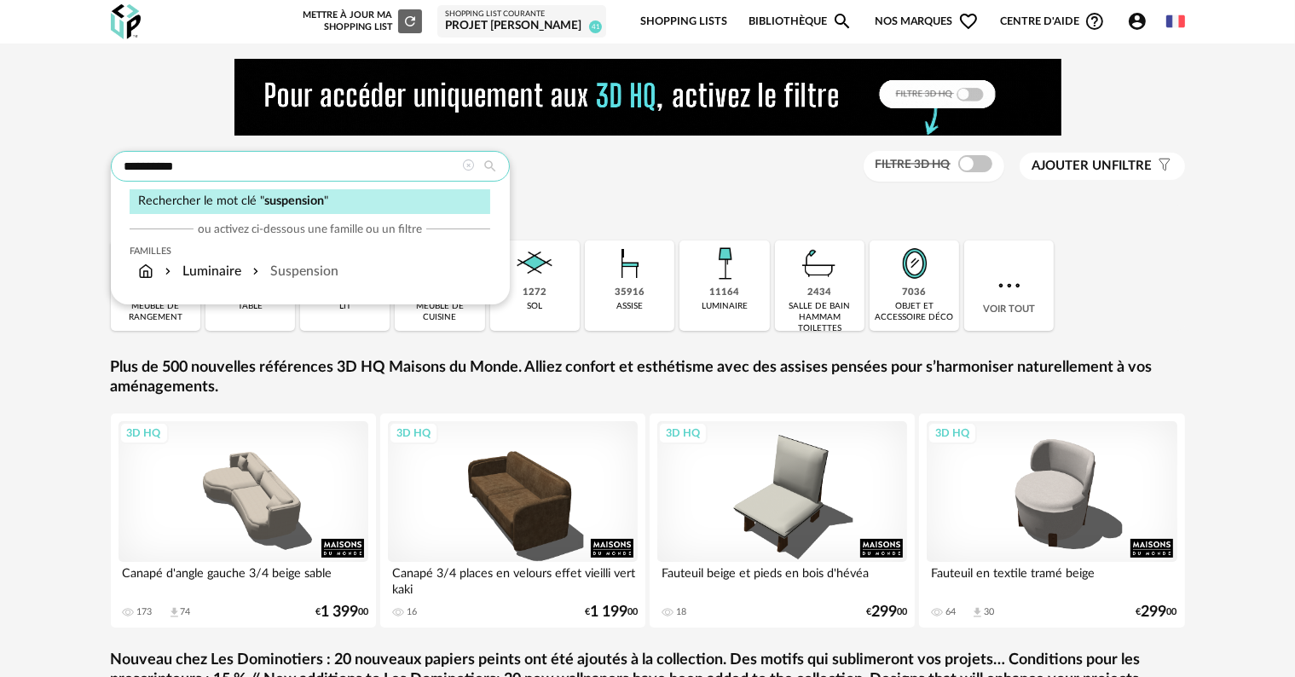
type input "**********"
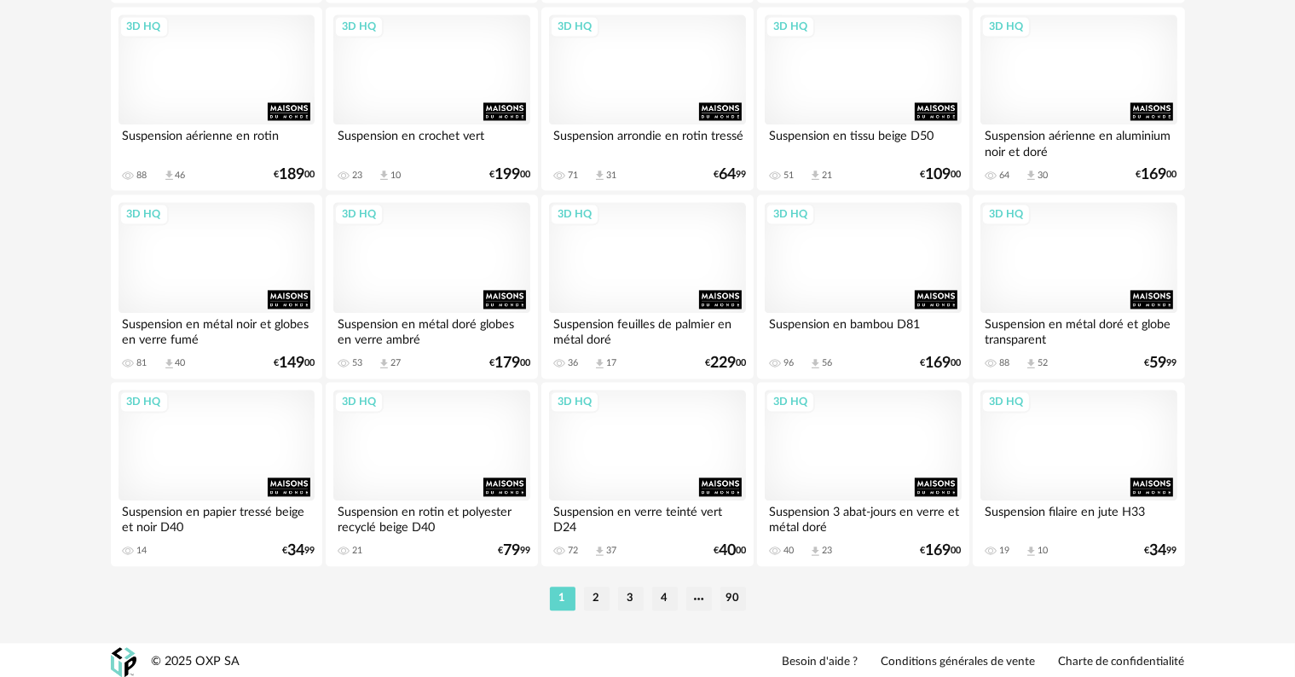
scroll to position [3516, 0]
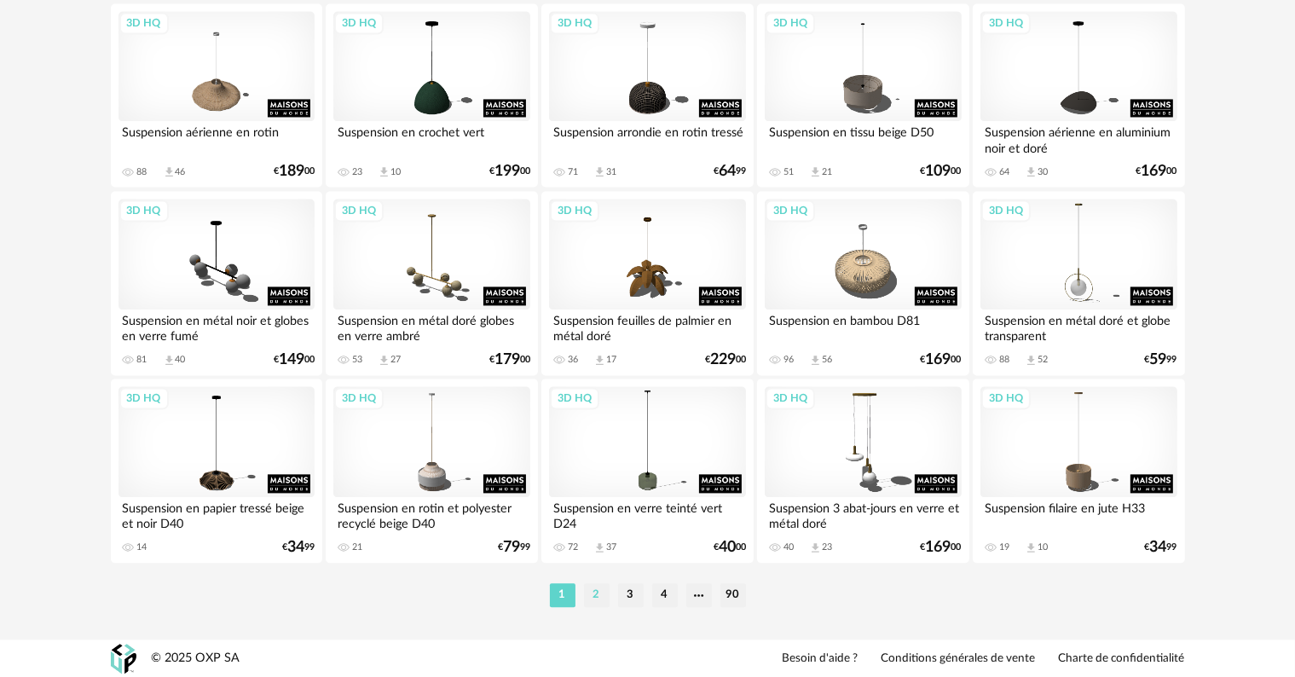
click at [598, 592] on li "2" at bounding box center [597, 595] width 26 height 24
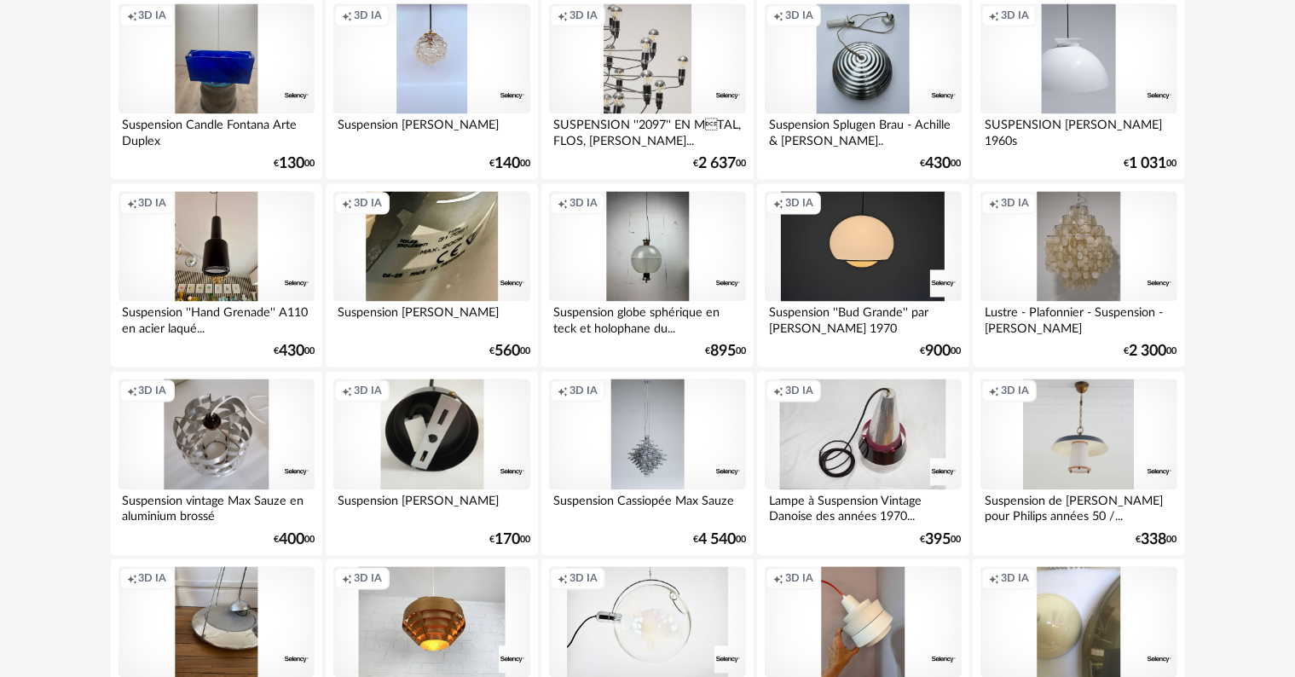
scroll to position [3410, 0]
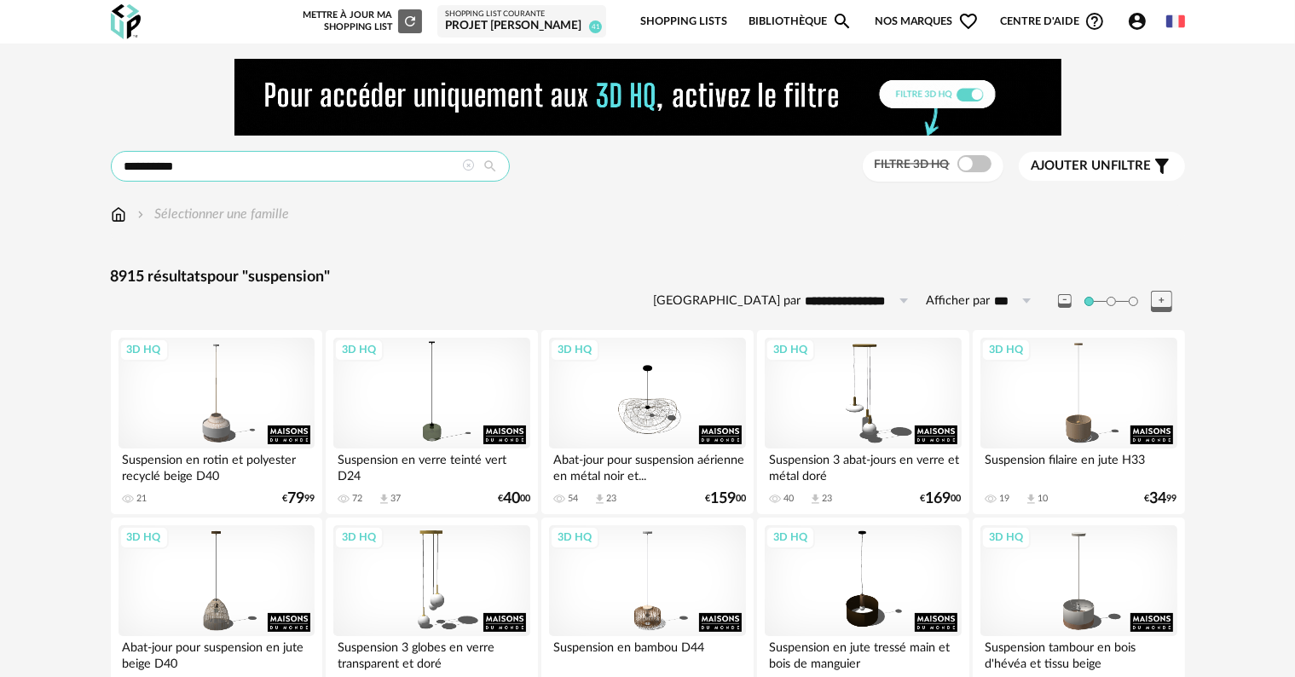
click at [366, 177] on input "**********" at bounding box center [310, 166] width 399 height 31
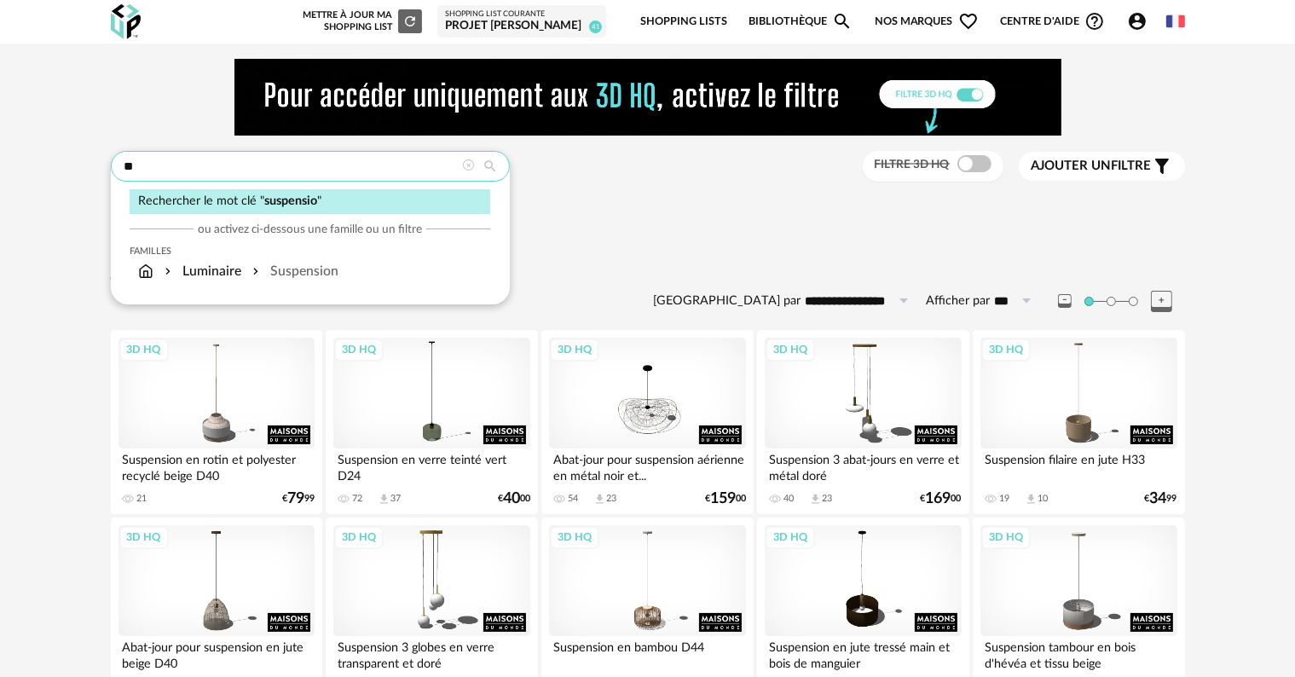
type input "*"
type input "*******"
type input "**********"
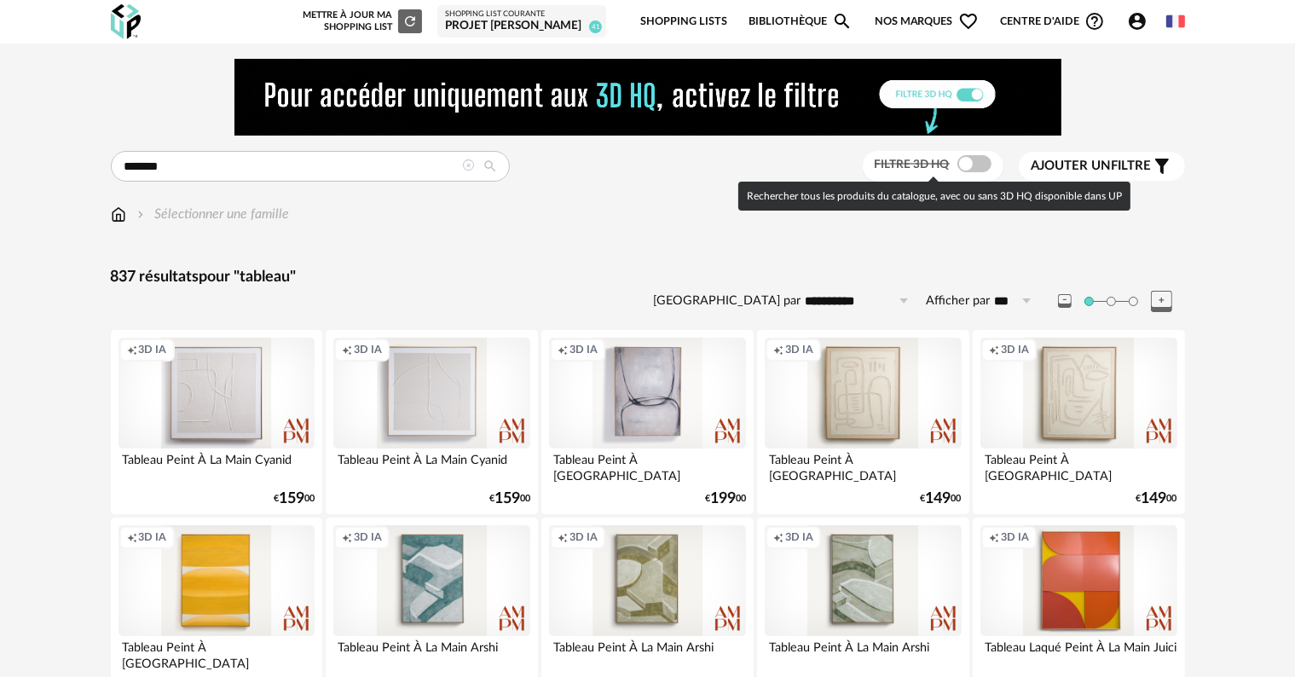
click at [981, 159] on span at bounding box center [974, 163] width 34 height 17
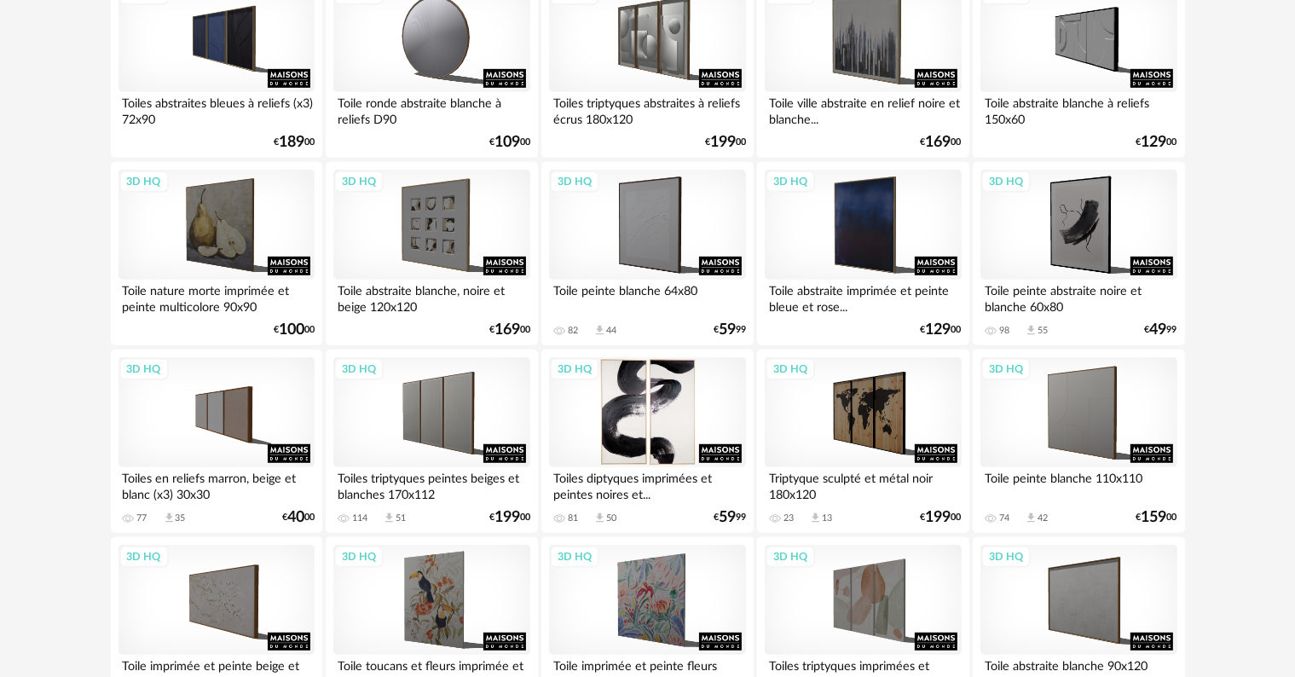
scroll to position [938, 0]
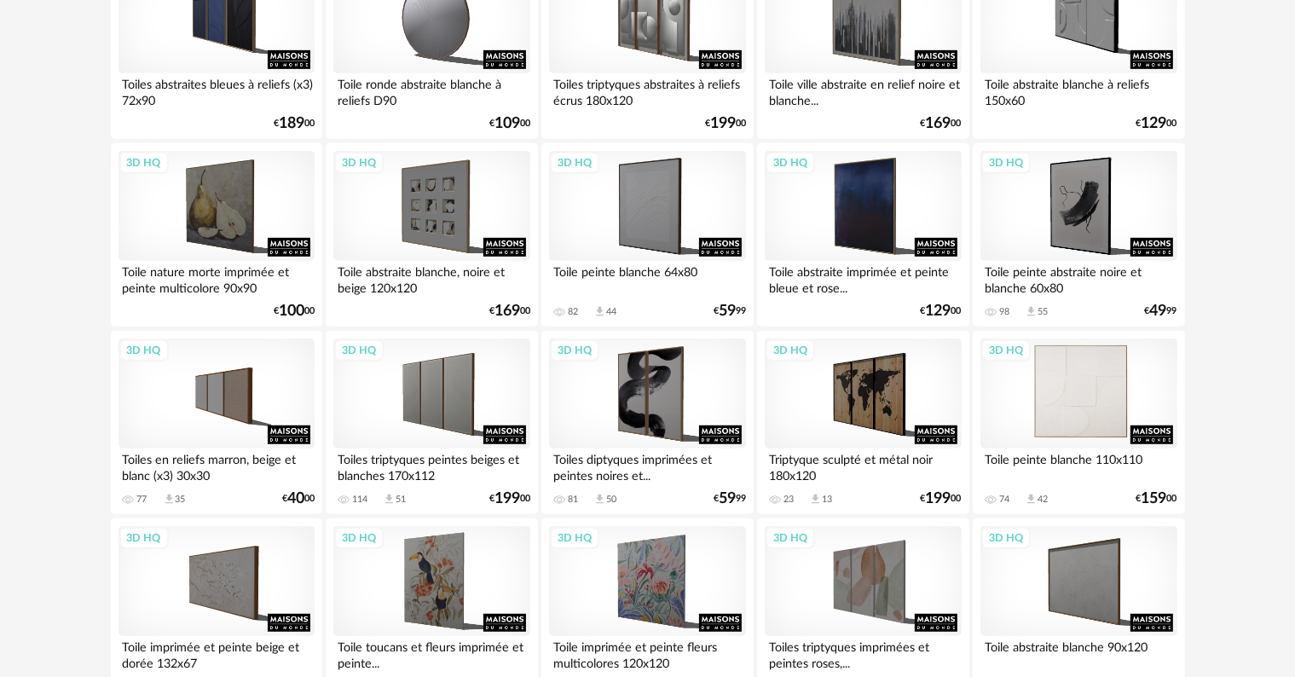
click at [1081, 409] on div "3D HQ" at bounding box center [1078, 393] width 196 height 111
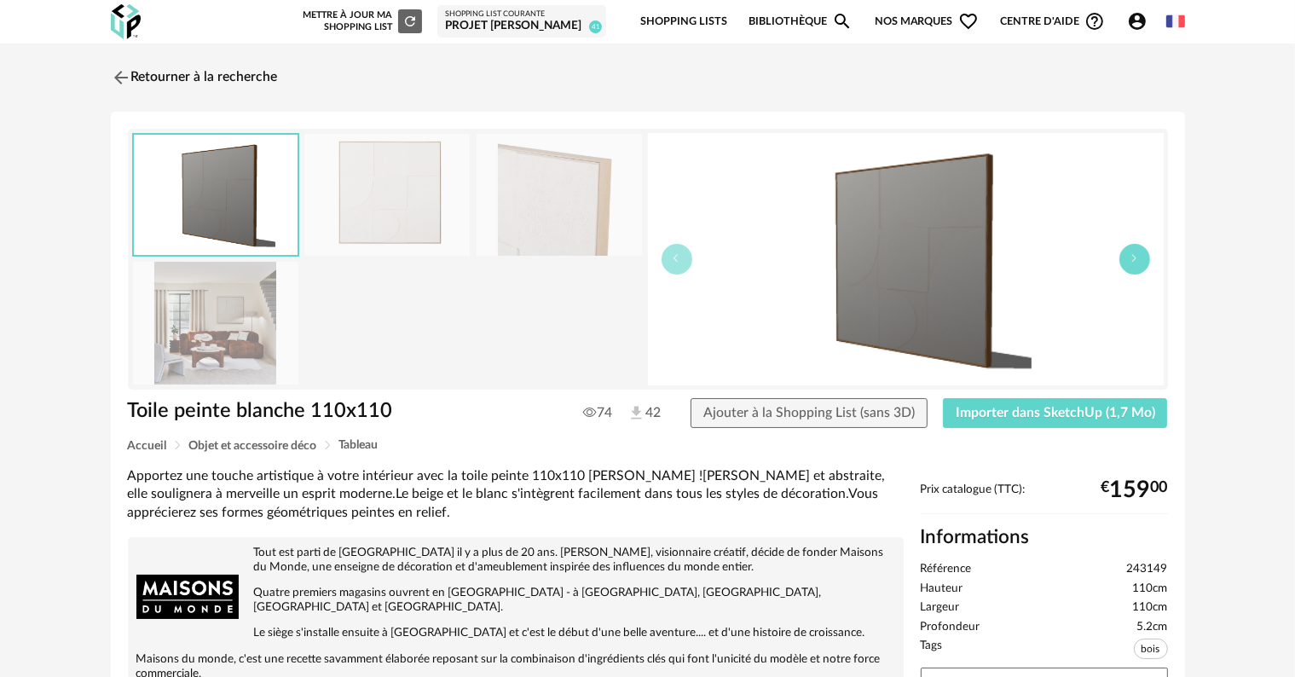
click at [1136, 259] on icon "button" at bounding box center [1134, 258] width 10 height 10
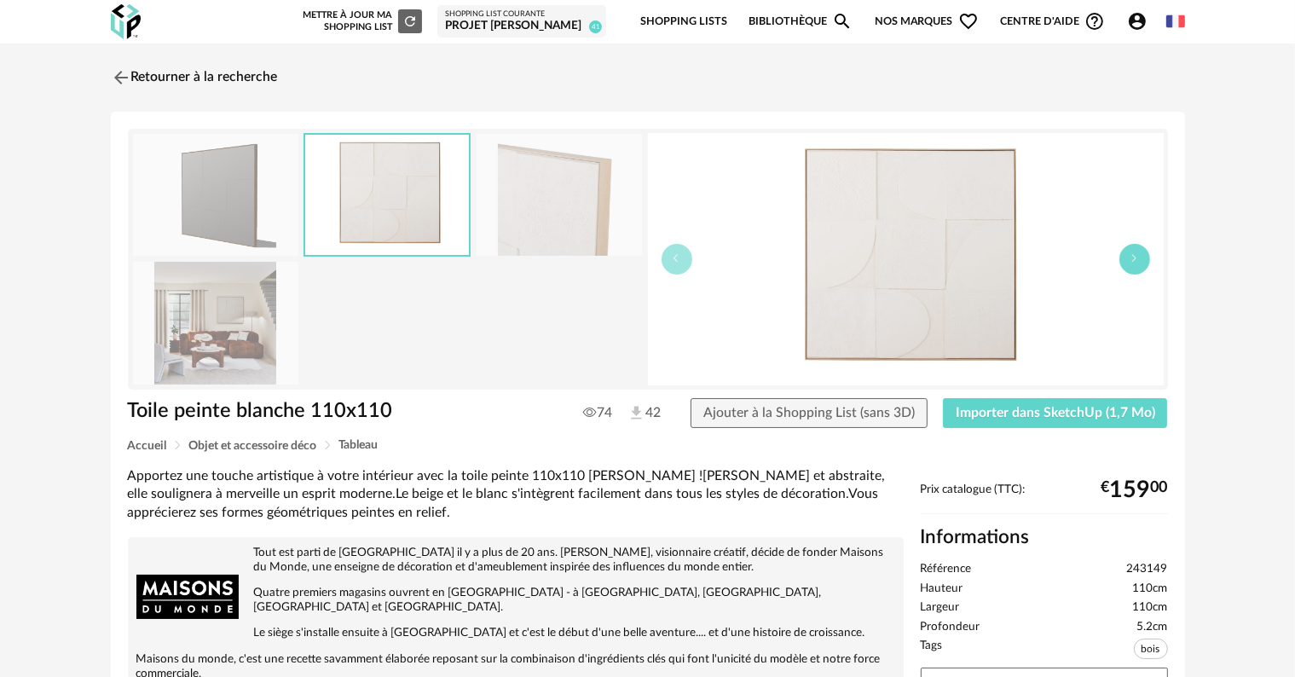
click at [1136, 259] on icon "button" at bounding box center [1134, 258] width 10 height 10
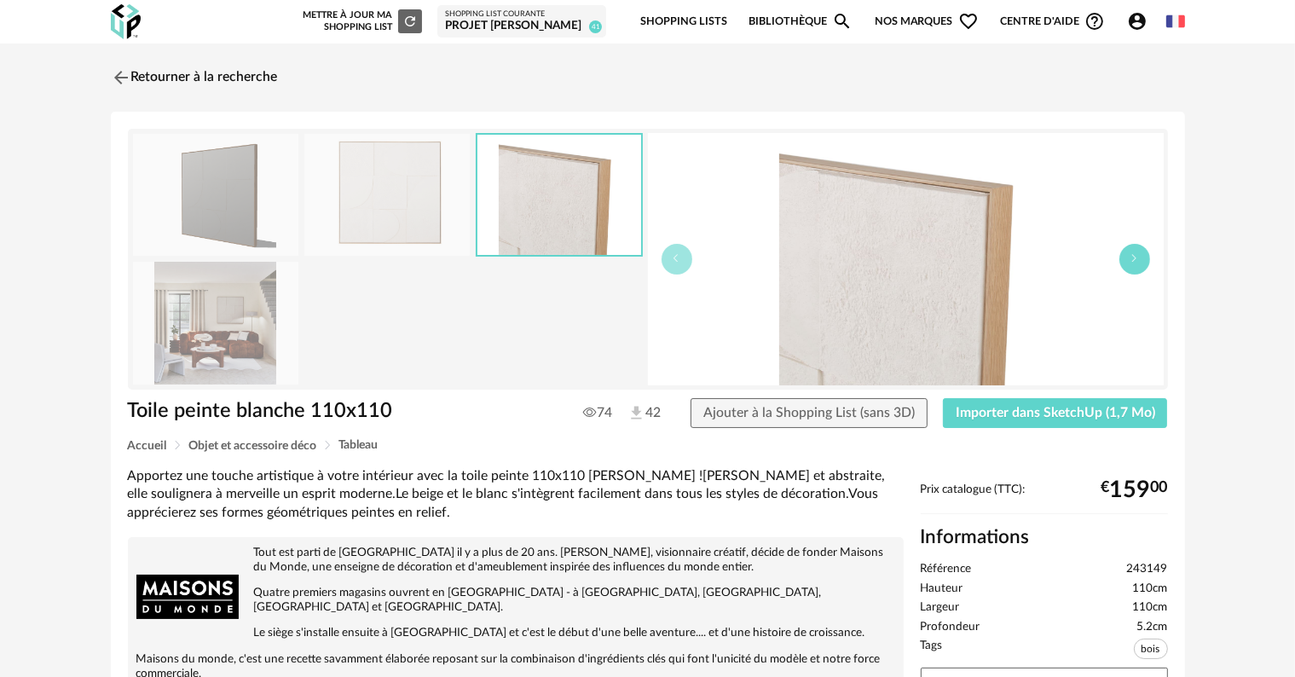
click at [1136, 259] on icon "button" at bounding box center [1134, 258] width 10 height 10
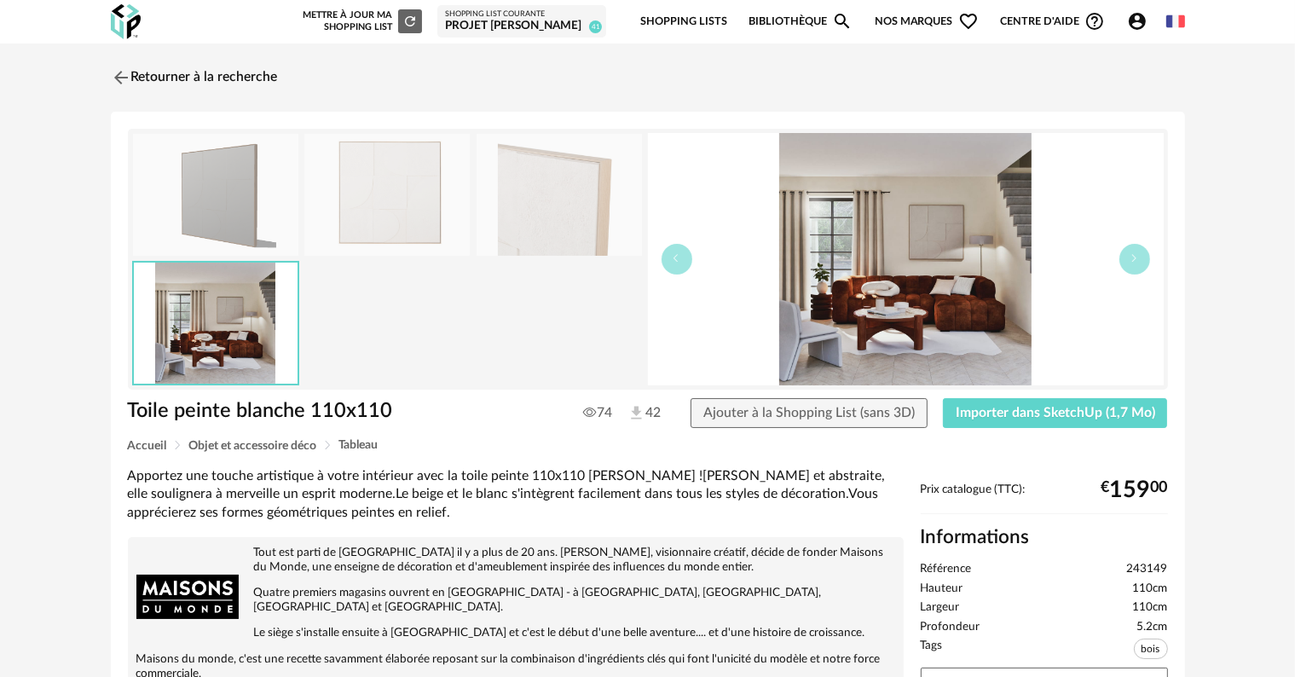
click at [1084, 392] on div "Toile peinte blanche 110x110 Toile peinte blanche 110x110 74 42 Ajouter à la Sh…" at bounding box center [648, 624] width 1074 height 1025
click at [1081, 407] on span "Importer dans SketchUp (1,7 Mo)" at bounding box center [1055, 413] width 199 height 14
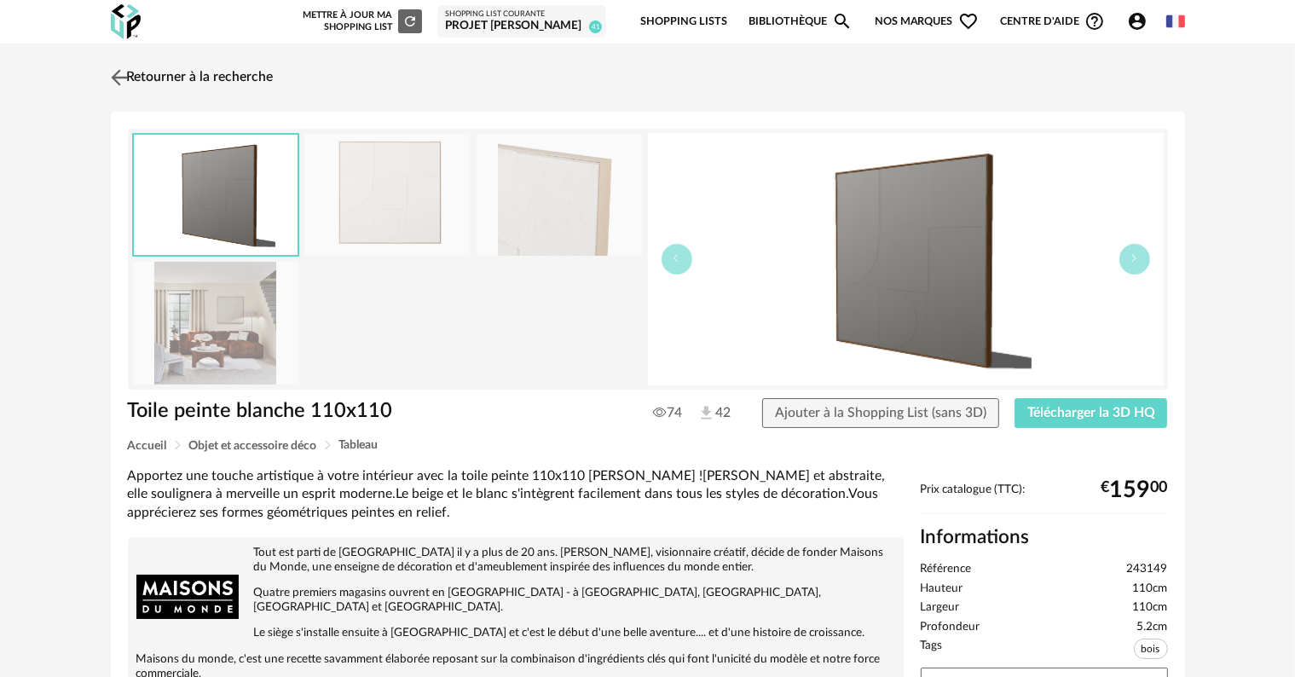
click at [211, 77] on link "Retourner à la recherche" at bounding box center [190, 78] width 167 height 38
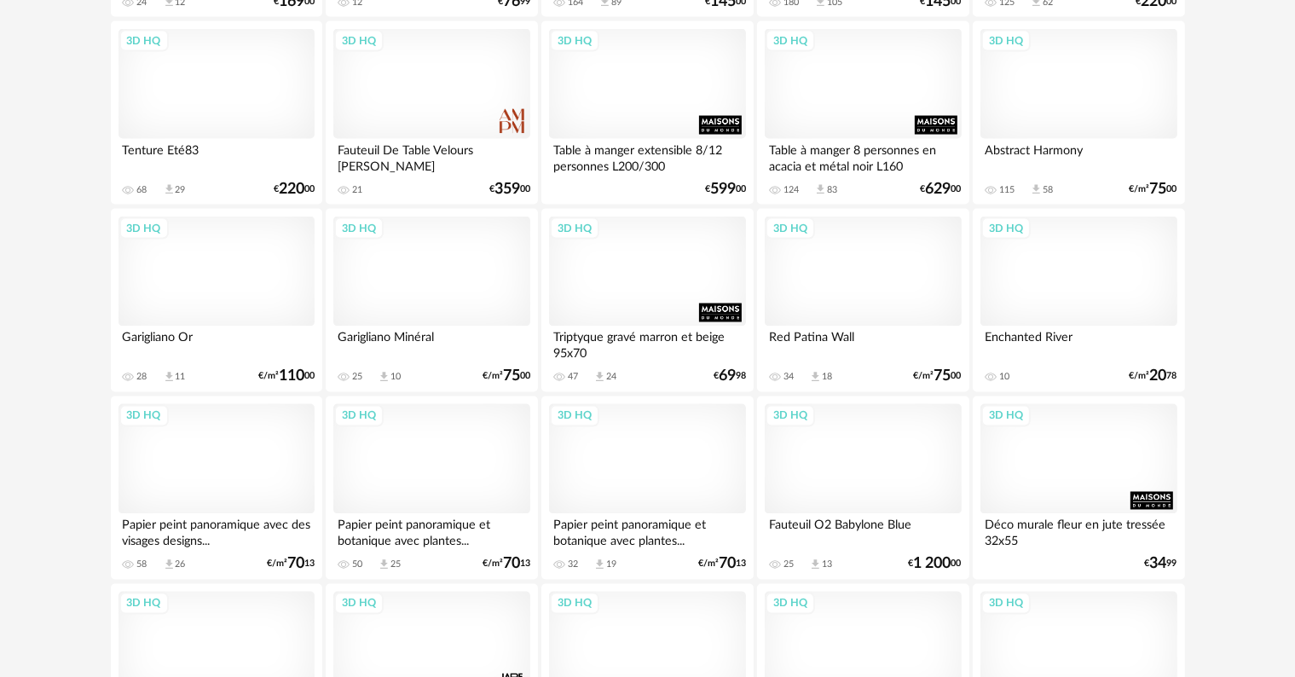
scroll to position [2920, 0]
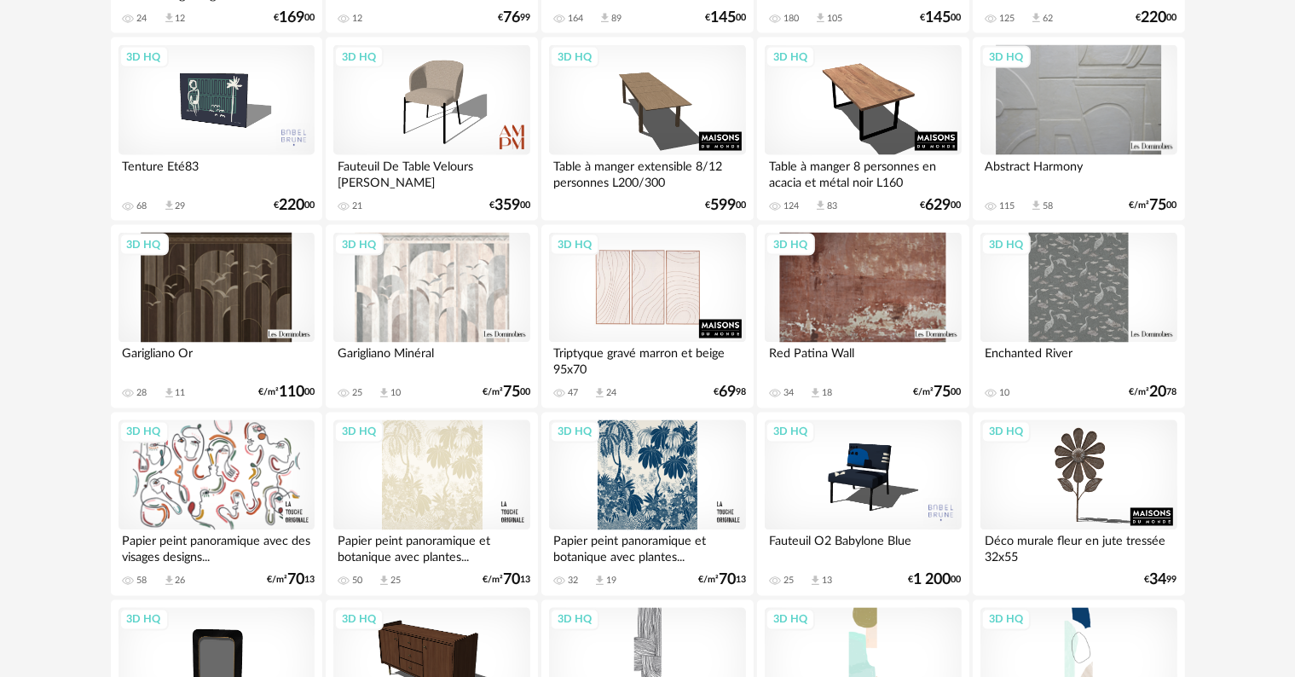
click at [650, 322] on div "3D HQ" at bounding box center [647, 288] width 196 height 111
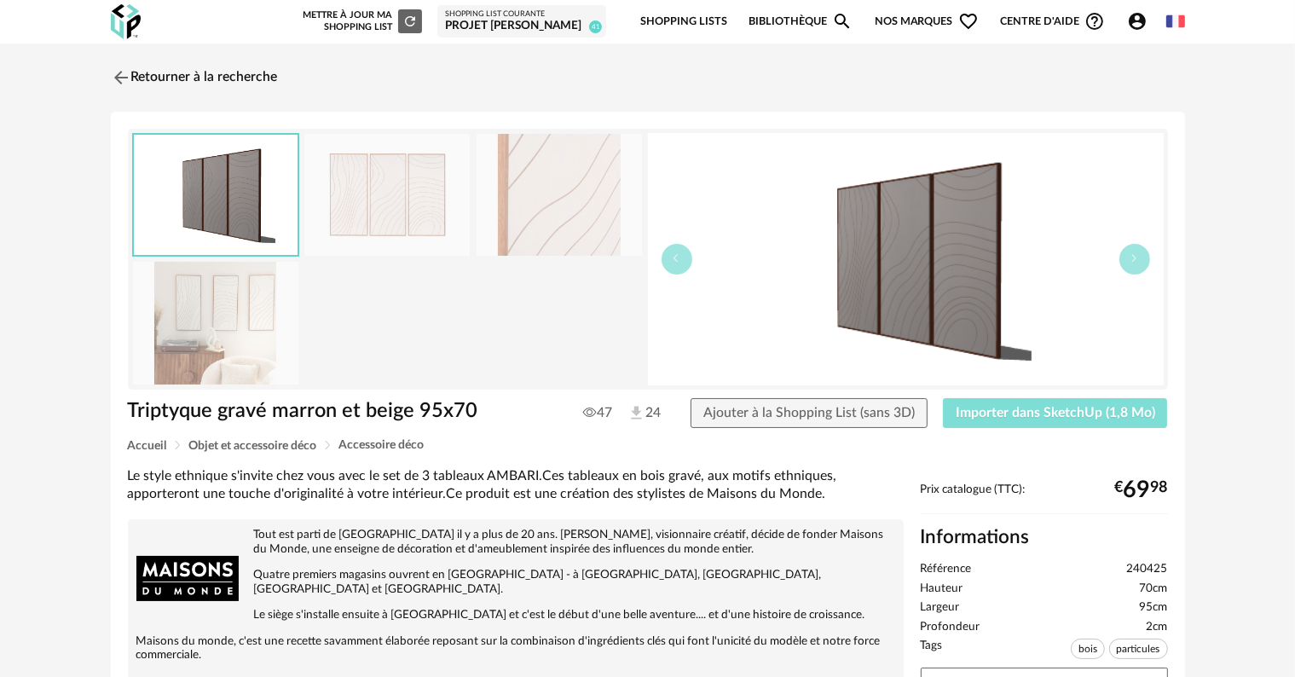
click at [1099, 416] on span "Importer dans SketchUp (1,8 Mo)" at bounding box center [1055, 413] width 199 height 14
